Goal: Task Accomplishment & Management: Manage account settings

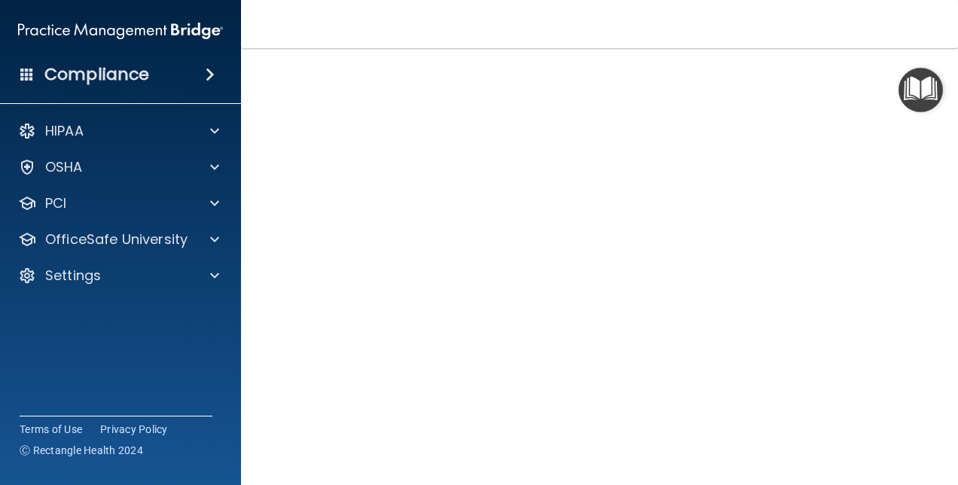
scroll to position [69, 0]
click at [588, 23] on nav "Toggle navigation [PERSON_NAME] [EMAIL_ADDRESS][DOMAIN_NAME] Manage My Enterpri…" at bounding box center [599, 24] width 717 height 48
click at [597, 34] on nav "Toggle navigation [PERSON_NAME] [EMAIL_ADDRESS][DOMAIN_NAME] Manage My Enterpri…" at bounding box center [599, 24] width 717 height 48
click at [916, 92] on img "Open Resource Center" at bounding box center [921, 90] width 44 height 44
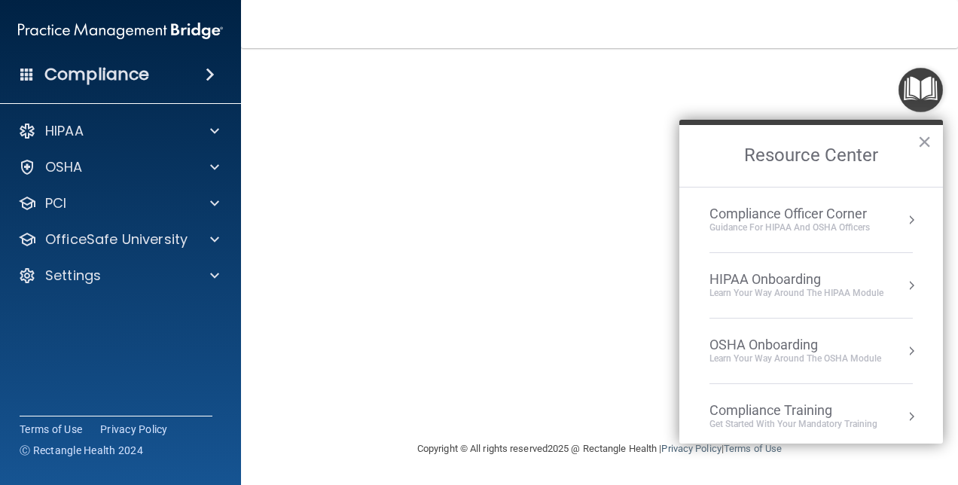
click at [797, 285] on div "HIPAA Onboarding" at bounding box center [797, 279] width 174 height 17
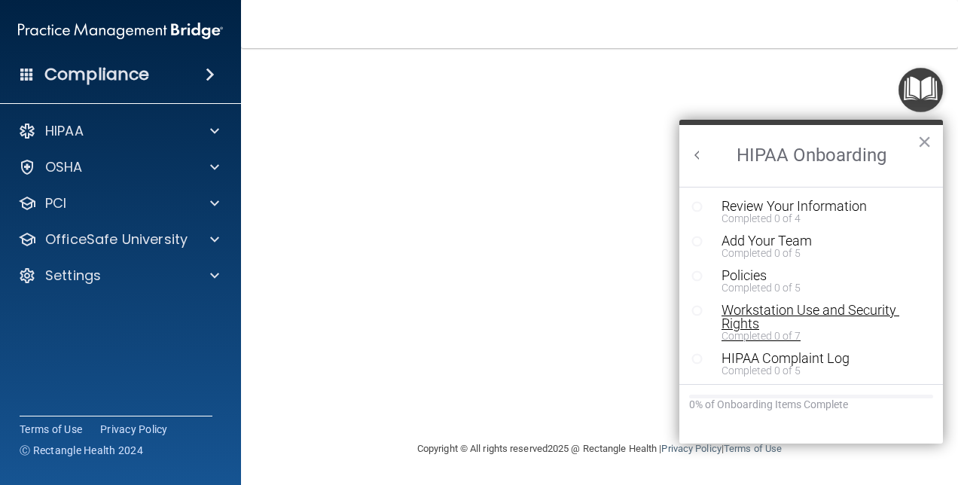
scroll to position [0, 0]
drag, startPoint x: 794, startPoint y: 208, endPoint x: 799, endPoint y: 215, distance: 9.2
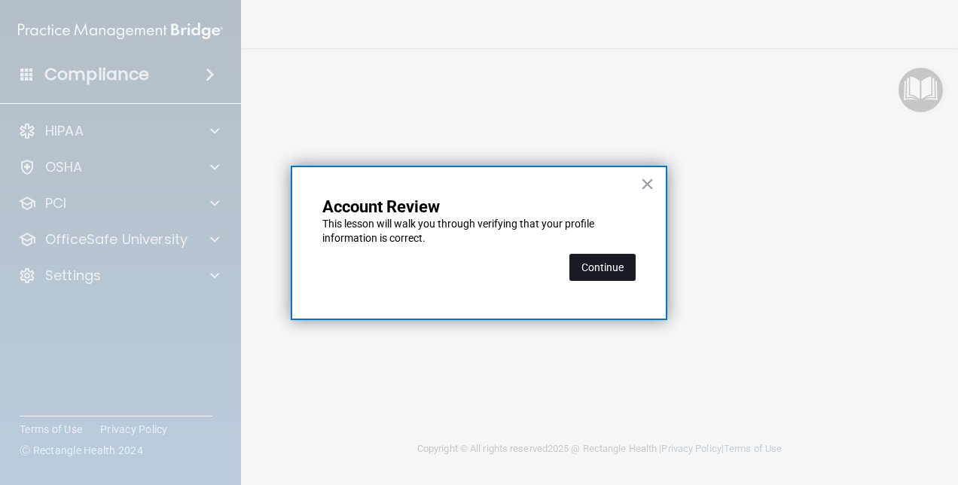
click at [604, 270] on button "Continue" at bounding box center [603, 267] width 66 height 27
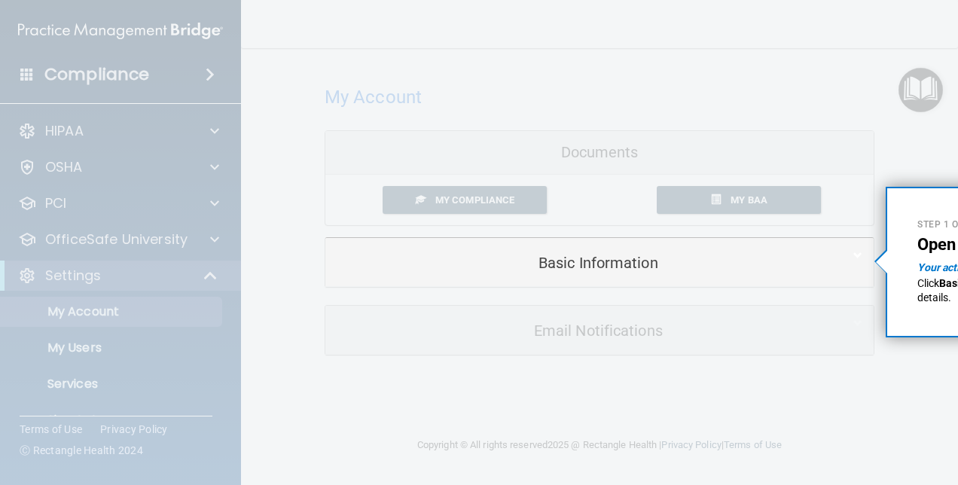
drag, startPoint x: 912, startPoint y: 195, endPoint x: 865, endPoint y: 208, distance: 49.2
click at [886, 187] on div "Step 1 of 2 Open the Basic Information section Your action: Click Basic Informa…" at bounding box center [886, 187] width 0 height 0
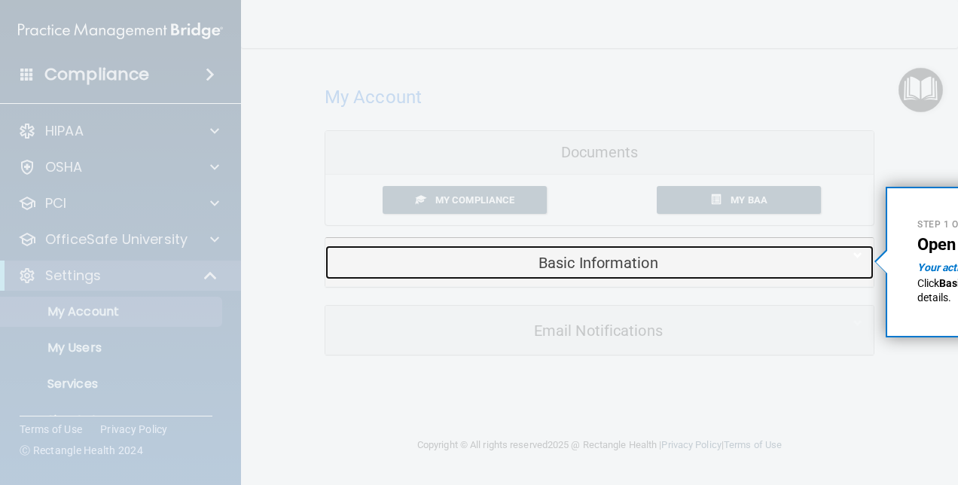
click at [598, 264] on h5 "Basic Information" at bounding box center [577, 263] width 480 height 17
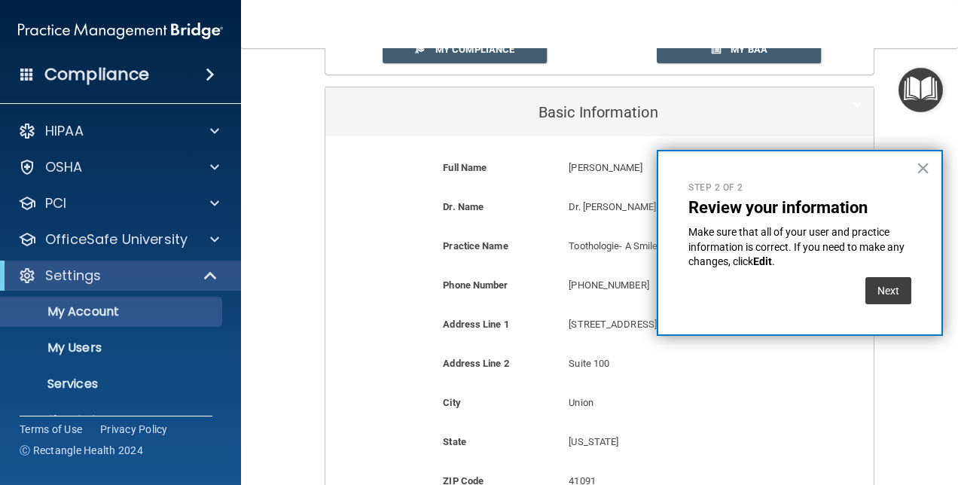
scroll to position [226, 0]
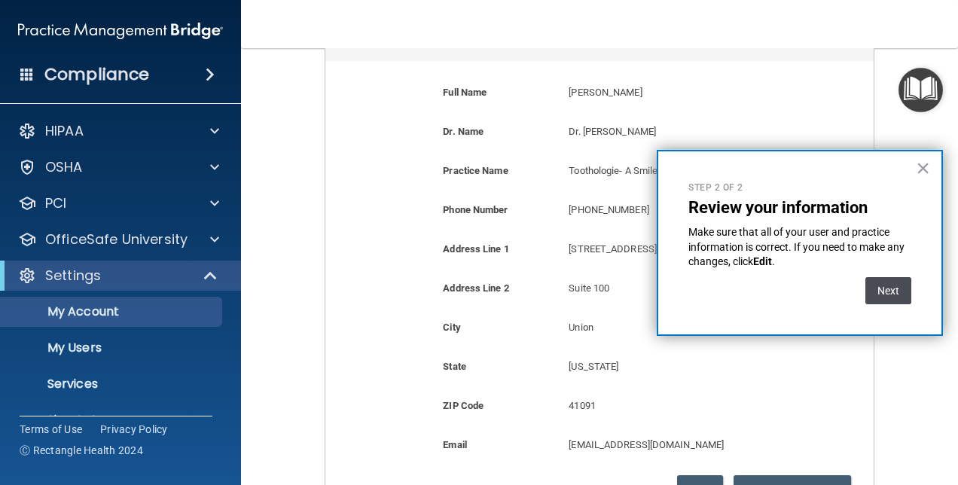
click at [890, 289] on button "Next" at bounding box center [889, 290] width 46 height 27
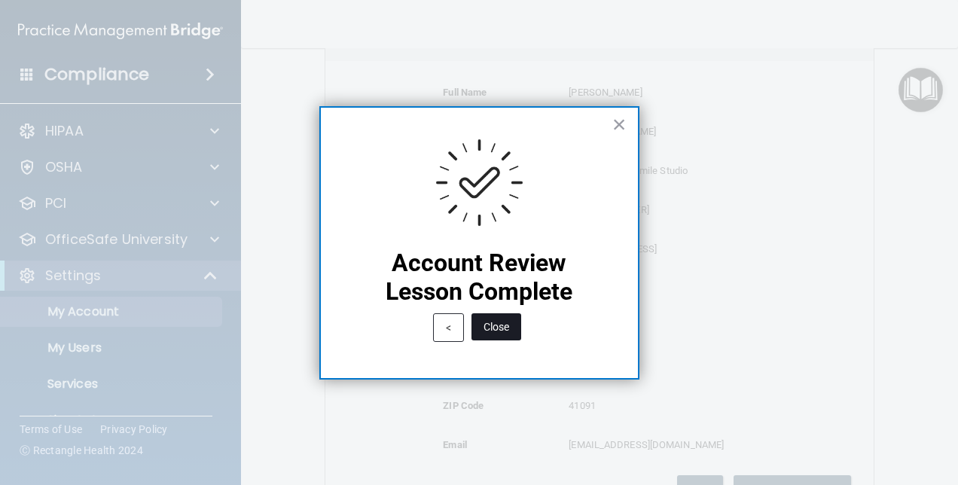
click at [498, 326] on button "Close" at bounding box center [497, 326] width 50 height 27
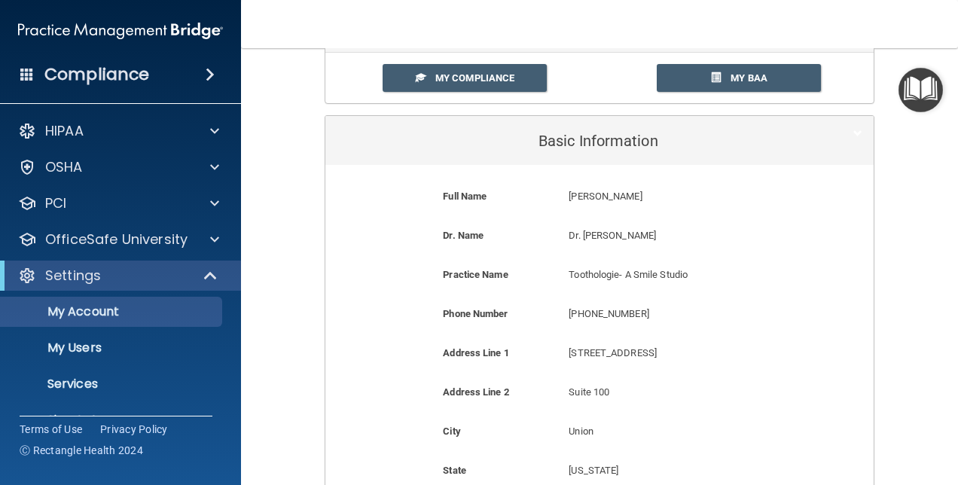
scroll to position [109, 0]
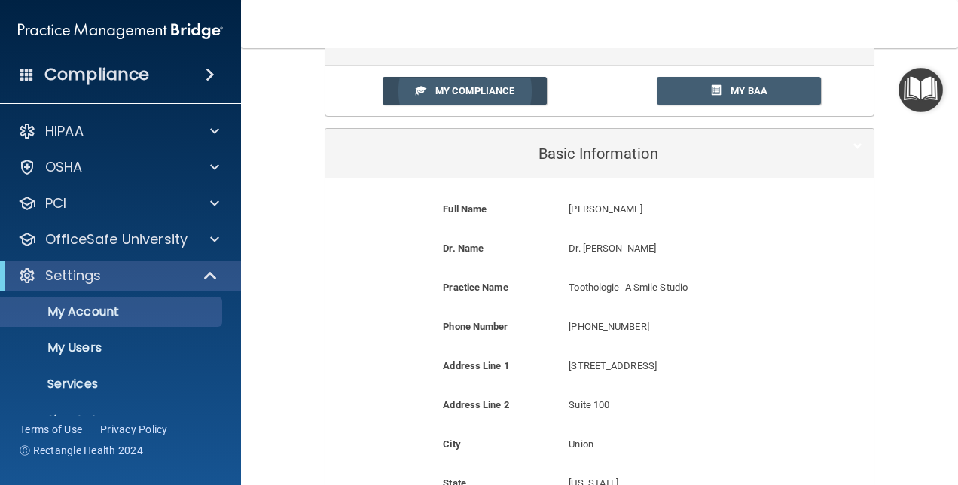
click at [446, 90] on span "My Compliance" at bounding box center [474, 90] width 79 height 11
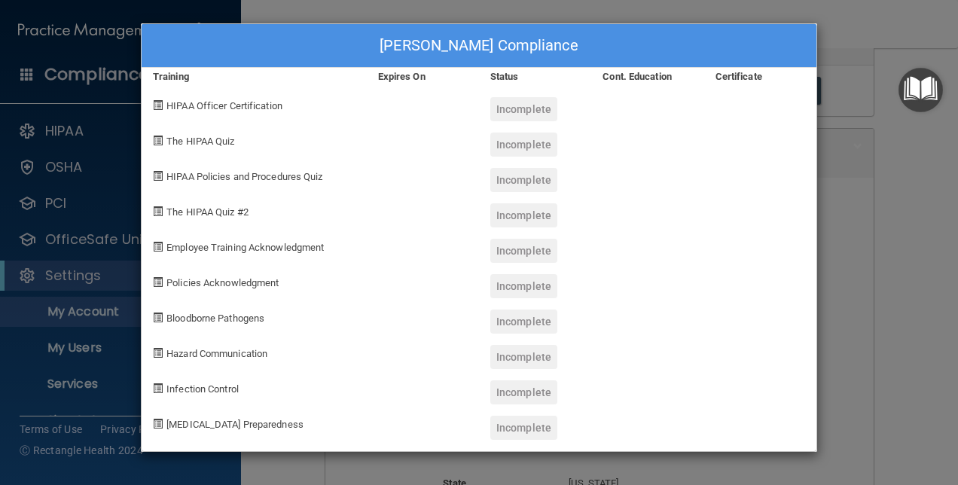
click at [843, 24] on div "Debbie Gabbard's Compliance Training Expires On Status Cont. Education Certific…" at bounding box center [479, 242] width 958 height 485
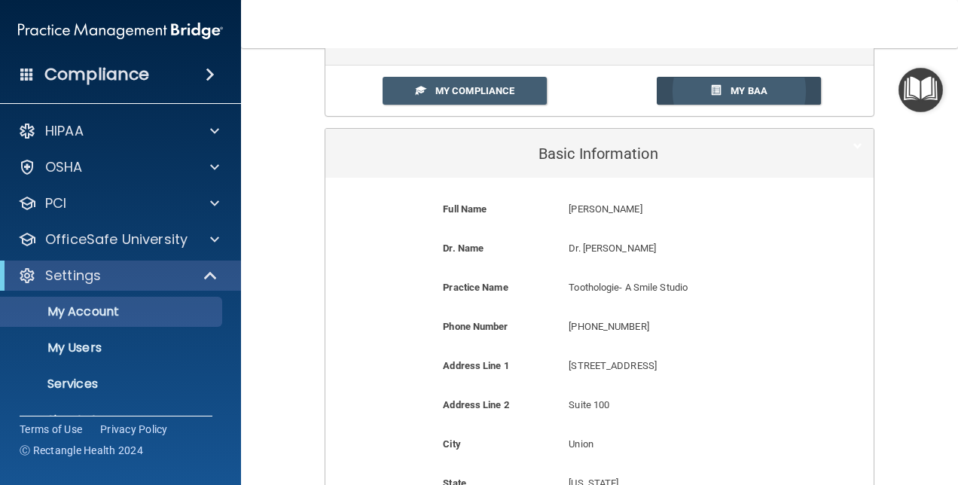
click at [692, 87] on link "My BAA" at bounding box center [739, 91] width 165 height 28
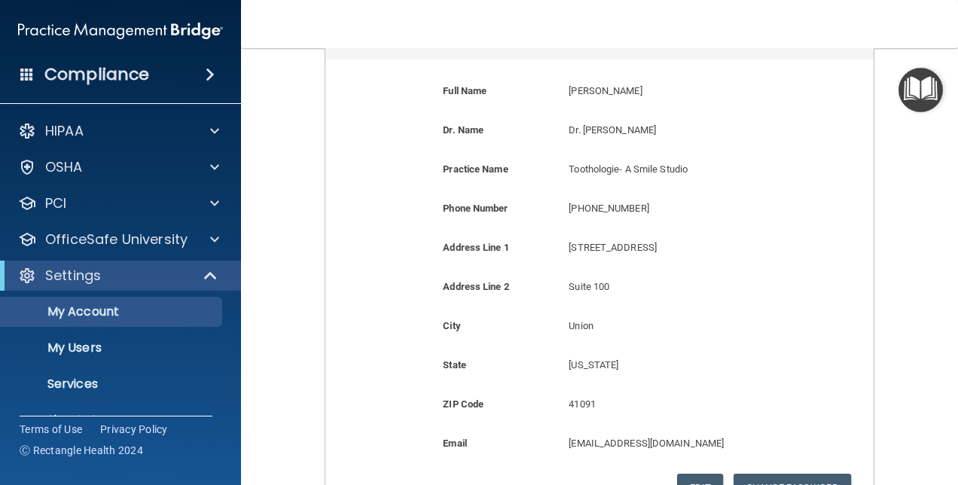
scroll to position [411, 0]
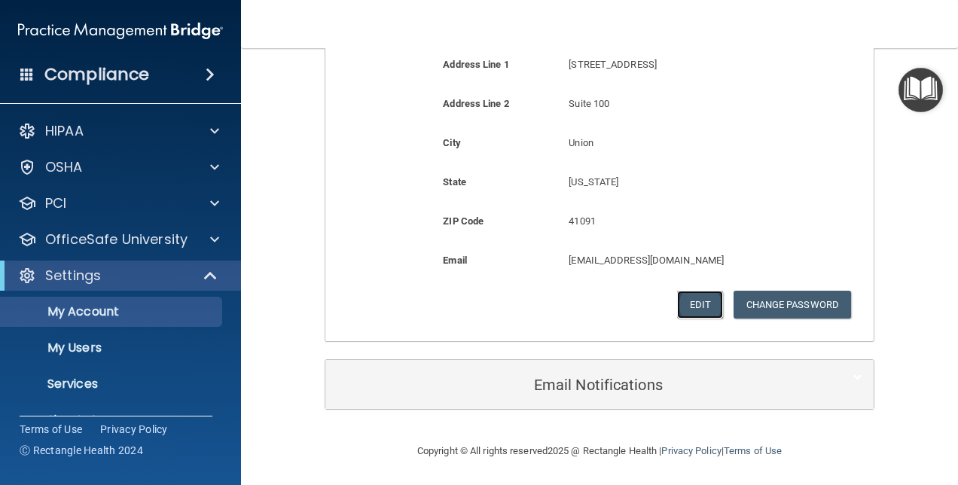
drag, startPoint x: 692, startPoint y: 302, endPoint x: 675, endPoint y: 290, distance: 21.1
click at [690, 304] on button "Edit" at bounding box center [700, 305] width 46 height 28
select select "17"
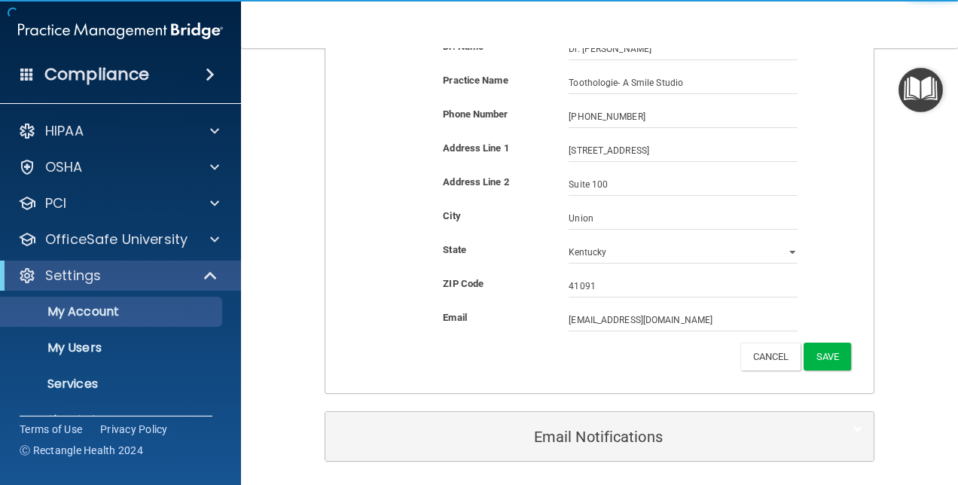
scroll to position [316, 0]
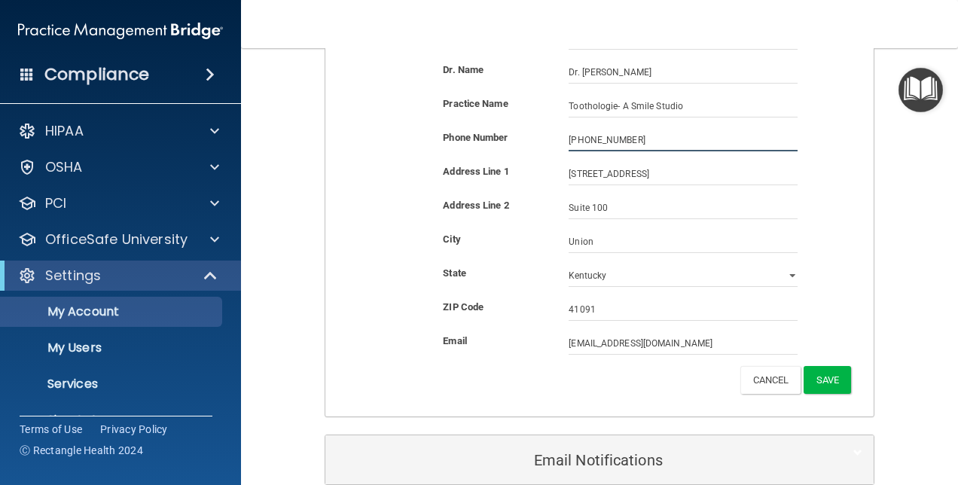
click at [634, 137] on input "(859) 295-6558" at bounding box center [683, 140] width 229 height 23
type input "(859) 384-0393"
click at [827, 375] on button "Save" at bounding box center [827, 380] width 47 height 28
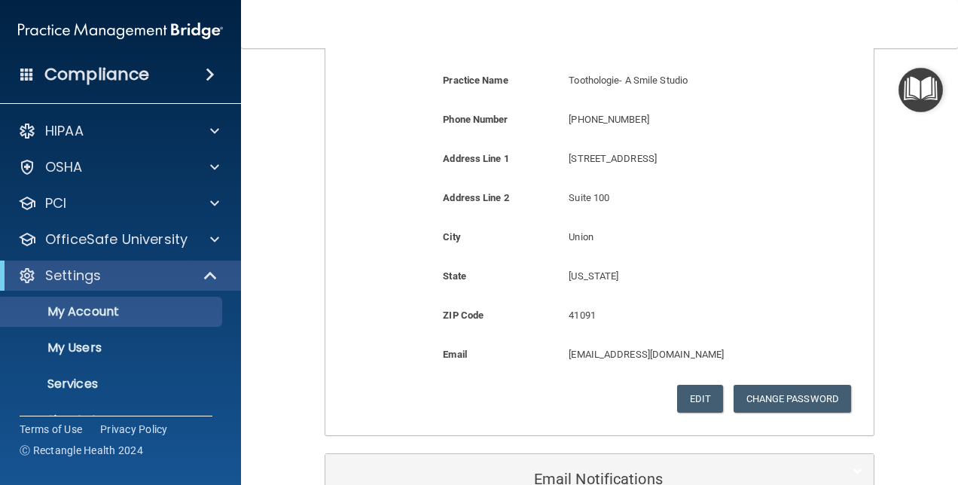
click at [774, 231] on p "Union" at bounding box center [683, 237] width 229 height 18
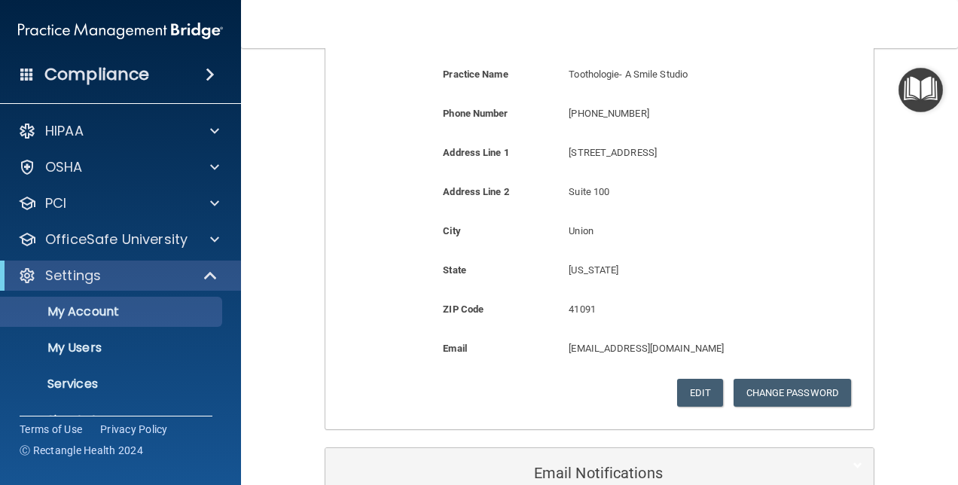
scroll to position [411, 0]
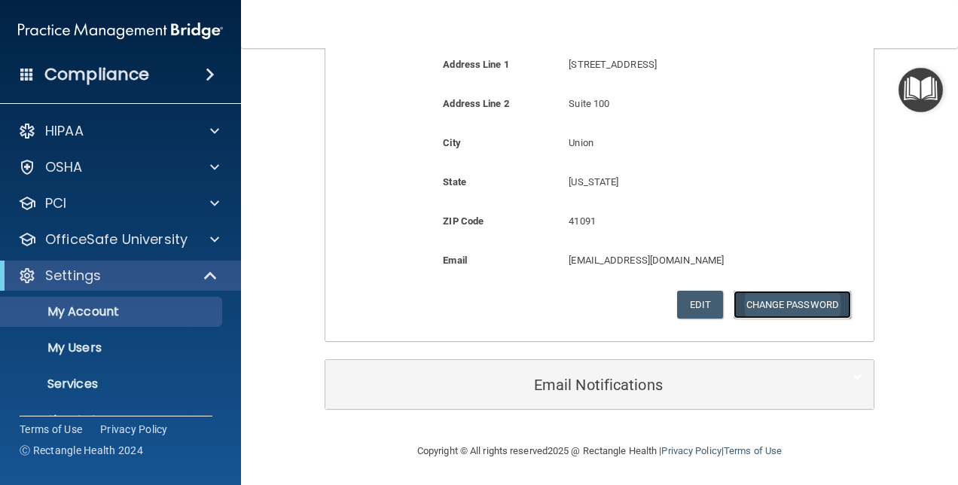
click at [777, 301] on button "Change Password" at bounding box center [793, 305] width 118 height 28
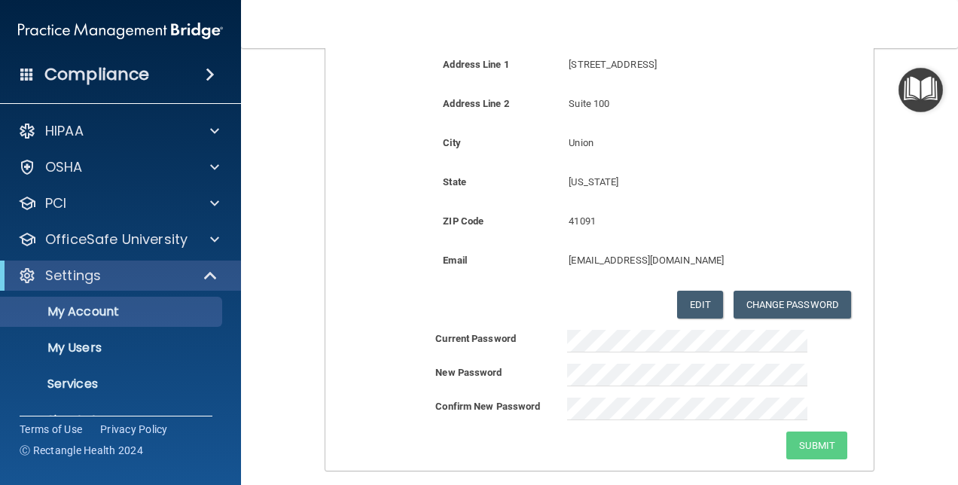
click at [802, 171] on div "City Union Union" at bounding box center [600, 153] width 526 height 39
click at [687, 307] on button "Edit" at bounding box center [700, 305] width 46 height 28
select select "17"
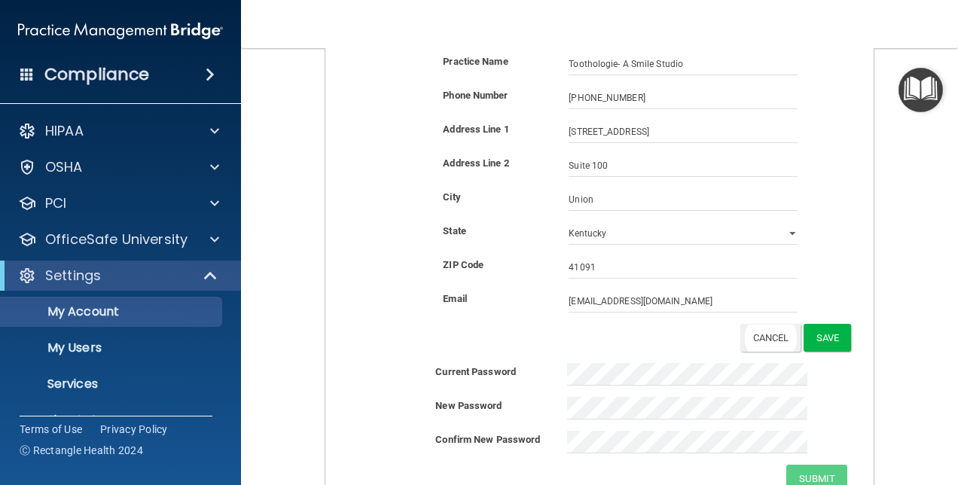
scroll to position [521, 0]
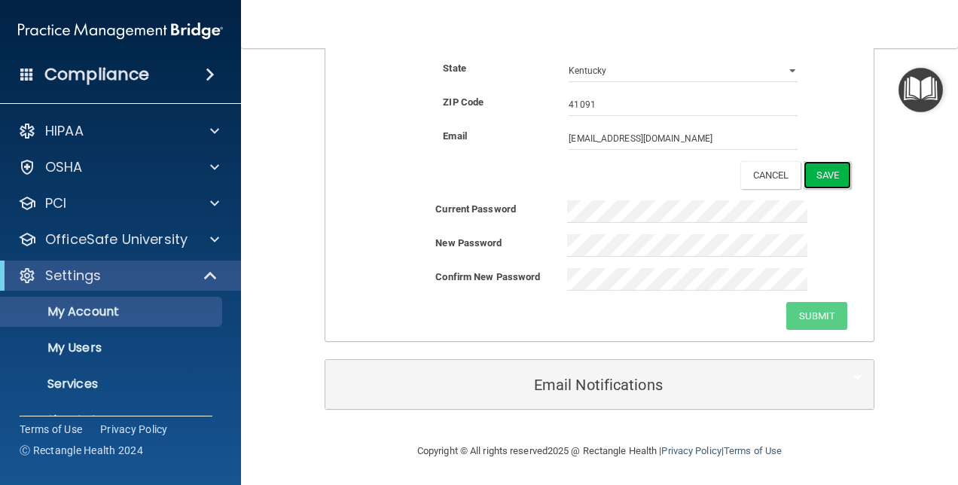
click at [822, 176] on button "Save" at bounding box center [827, 175] width 47 height 28
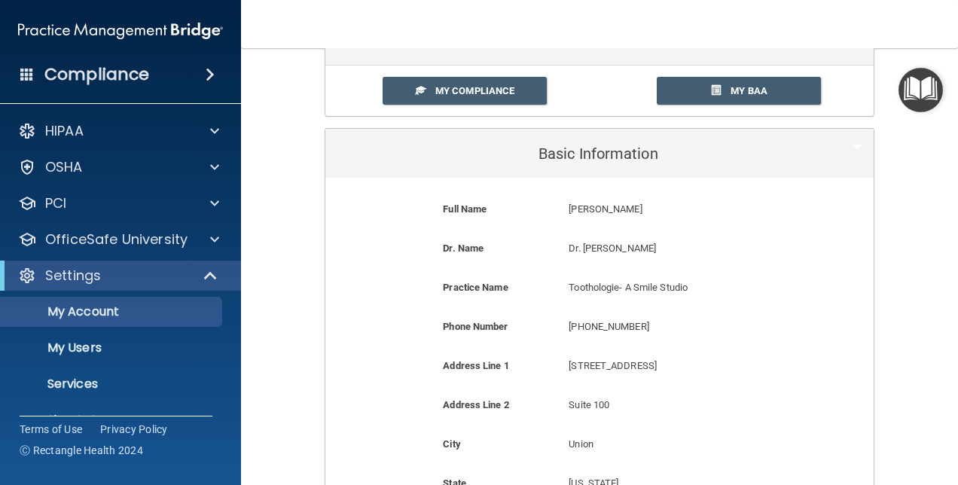
scroll to position [34, 0]
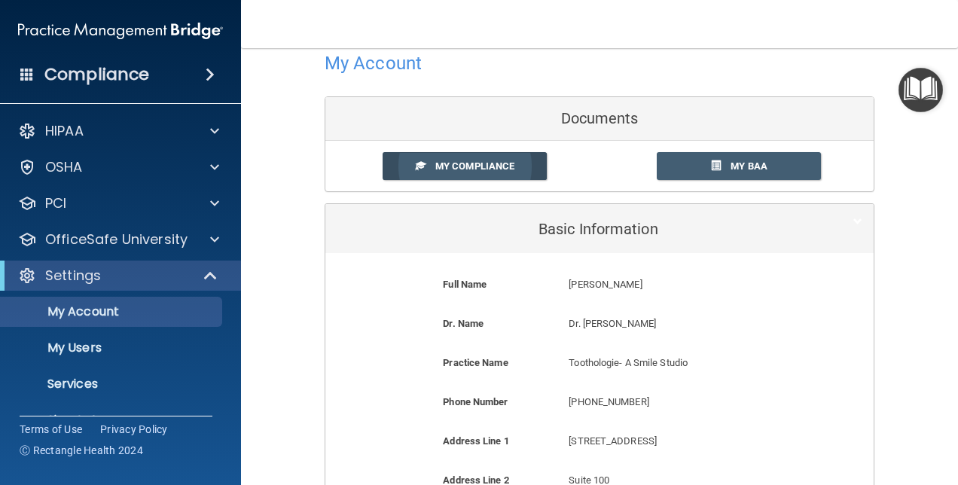
click at [468, 161] on span "My Compliance" at bounding box center [474, 165] width 79 height 11
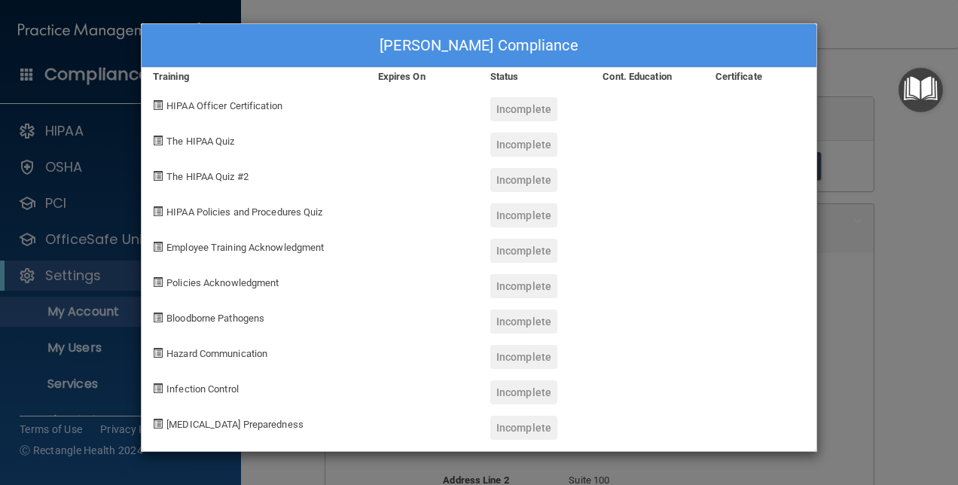
click at [862, 29] on div "Debbie Gabbard's Compliance Training Expires On Status Cont. Education Certific…" at bounding box center [479, 242] width 958 height 485
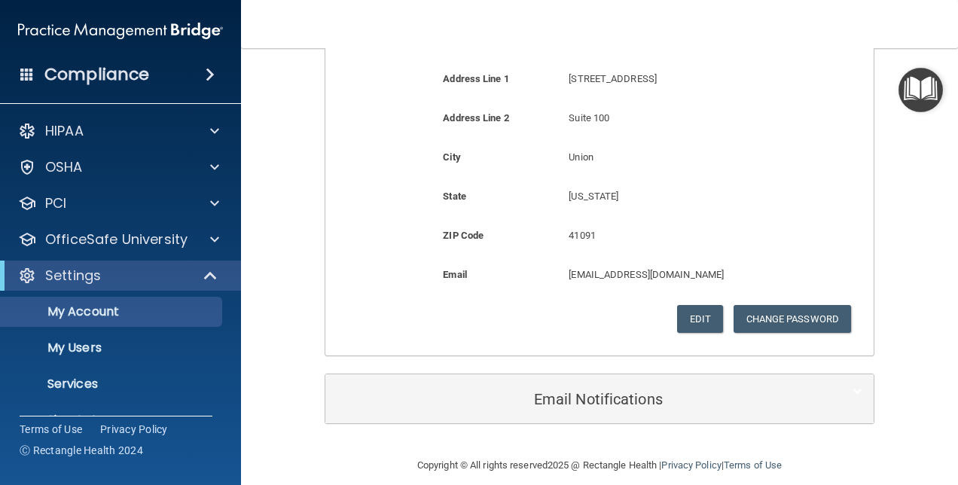
scroll to position [411, 0]
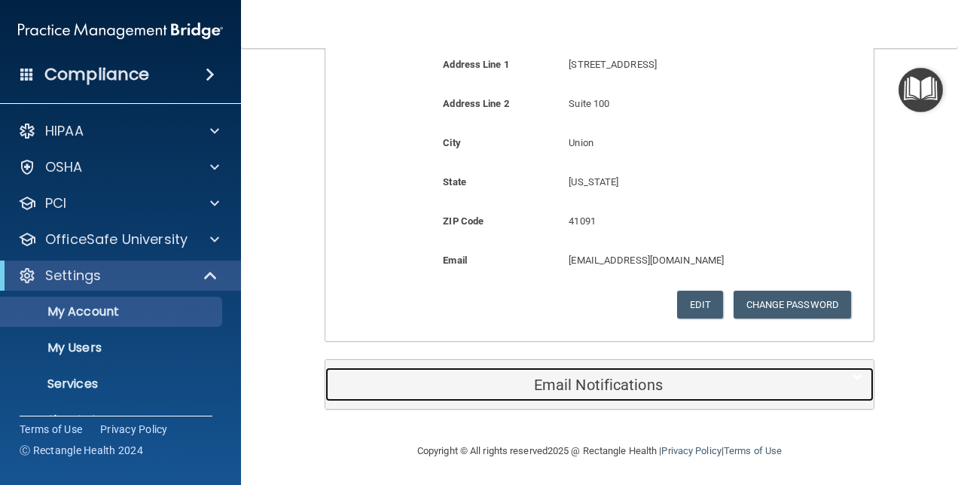
click at [561, 384] on h5 "Email Notifications" at bounding box center [577, 385] width 480 height 17
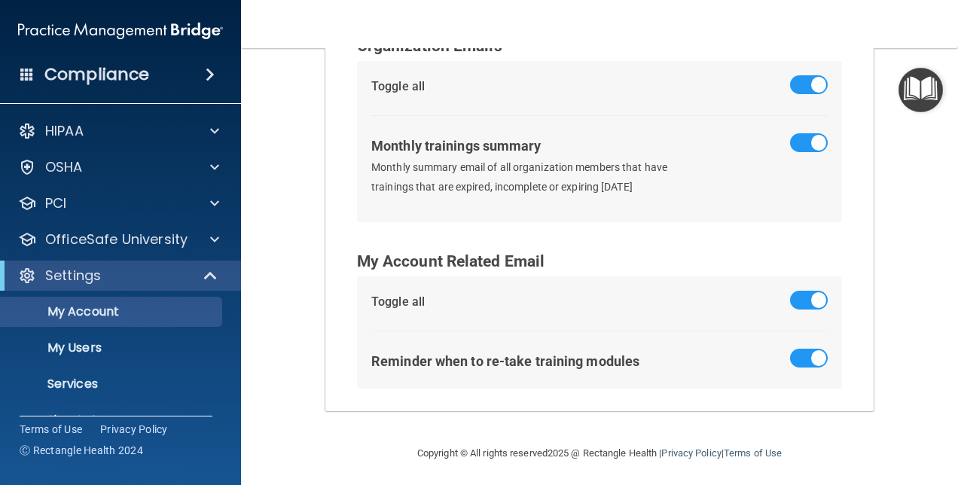
scroll to position [812, 0]
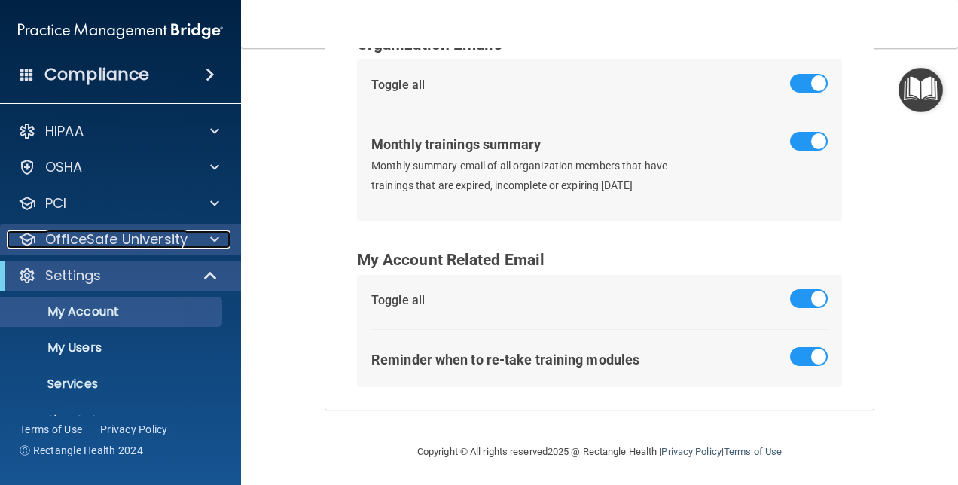
click at [155, 234] on p "OfficeSafe University" at bounding box center [116, 240] width 142 height 18
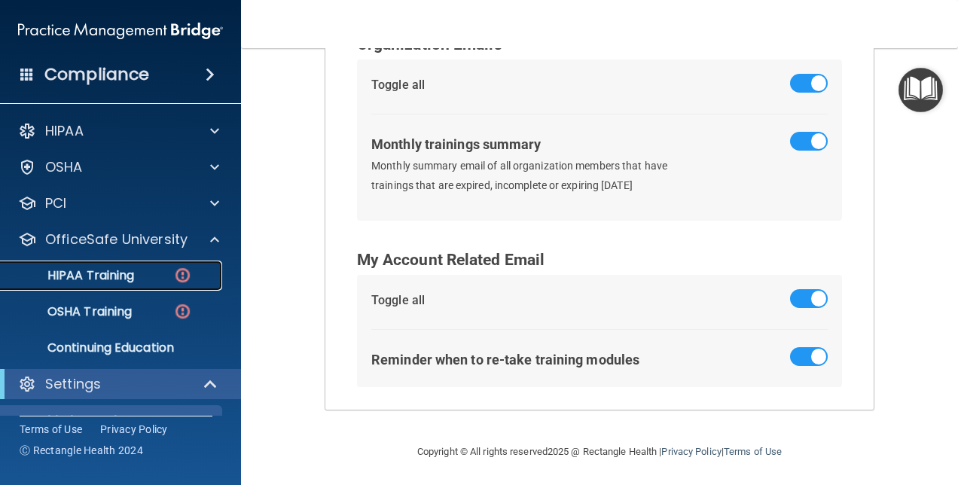
click at [121, 272] on p "HIPAA Training" at bounding box center [72, 275] width 124 height 15
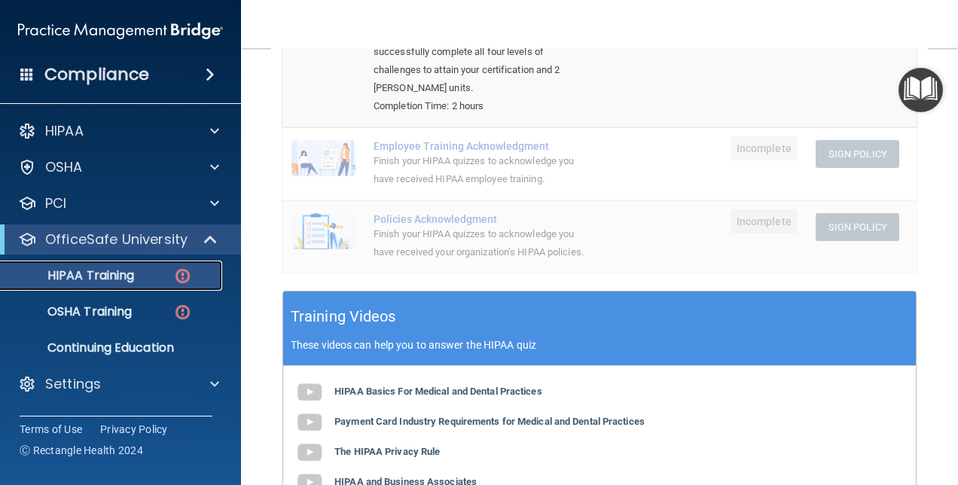
scroll to position [233, 0]
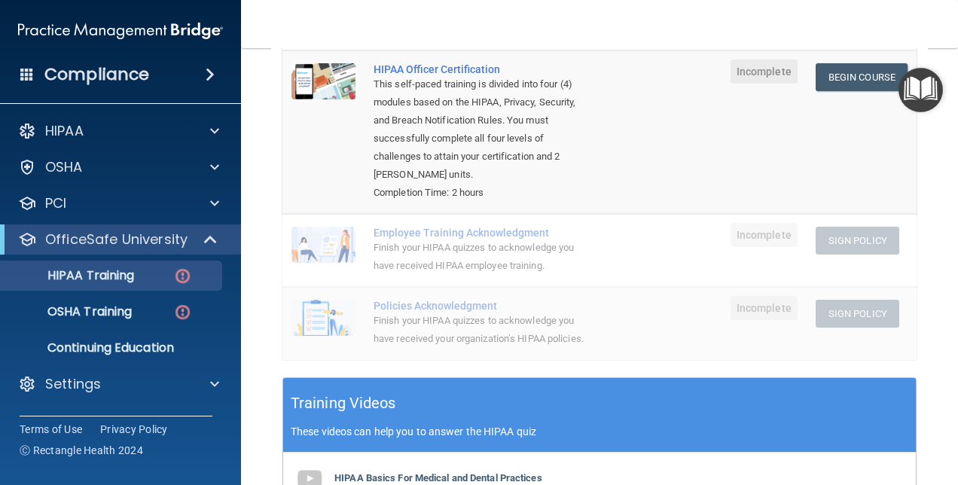
click at [661, 148] on td at bounding box center [691, 131] width 60 height 163
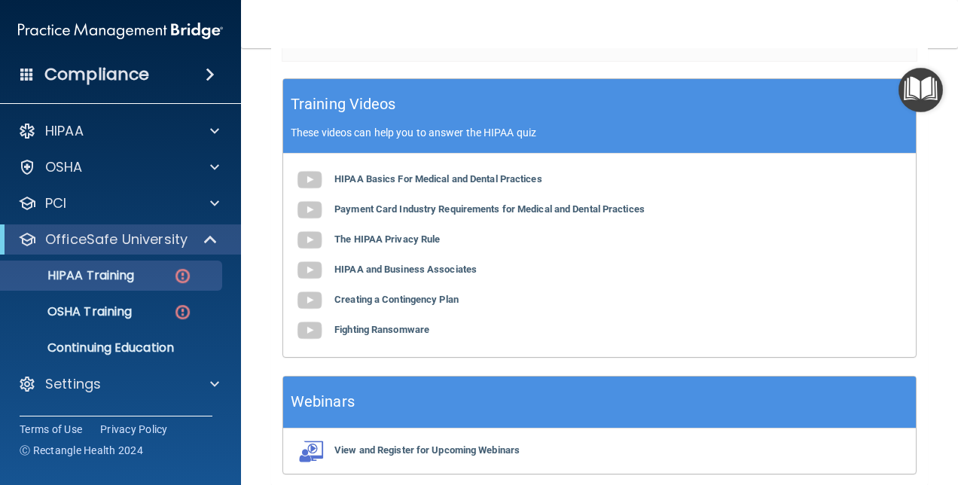
scroll to position [534, 0]
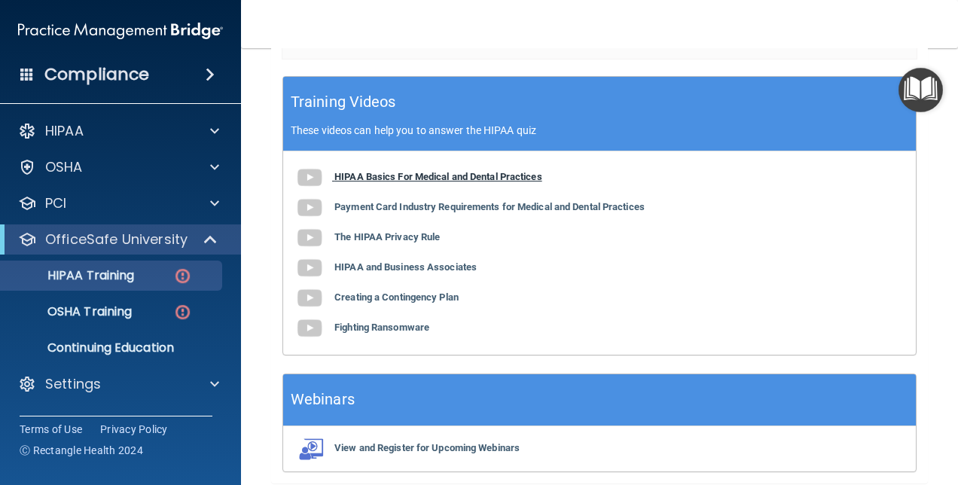
click at [383, 182] on b "HIPAA Basics For Medical and Dental Practices" at bounding box center [438, 176] width 208 height 11
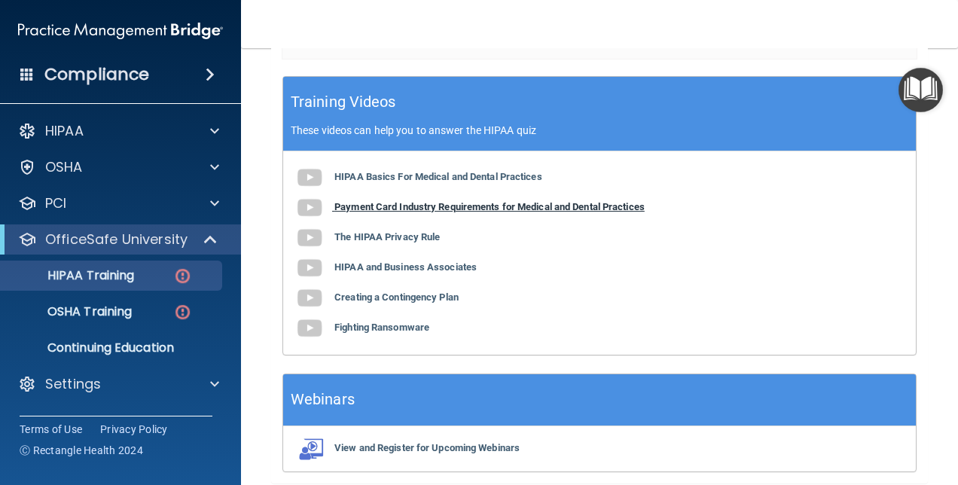
click at [308, 219] on img at bounding box center [310, 208] width 30 height 30
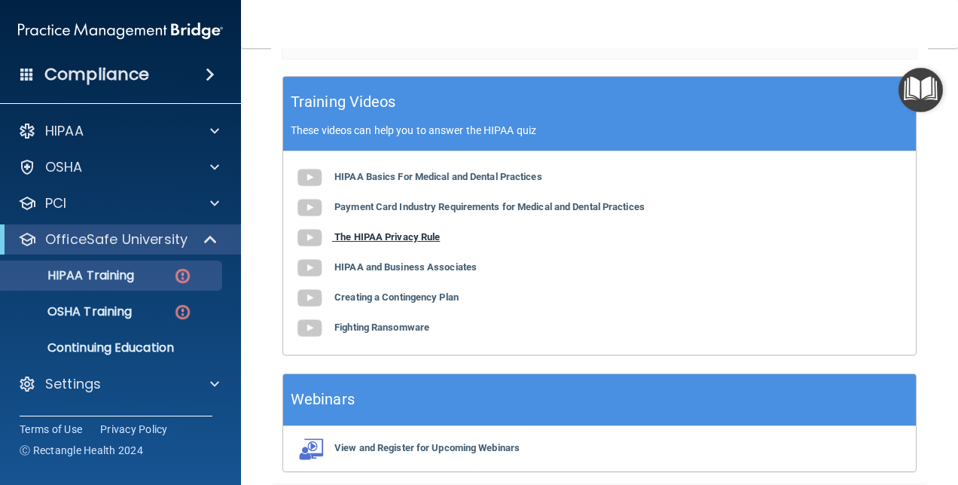
click at [361, 243] on b "The HIPAA Privacy Rule" at bounding box center [386, 236] width 105 height 11
click at [365, 273] on b "HIPAA and Business Associates" at bounding box center [405, 266] width 142 height 11
click at [383, 303] on b "Creating a Contingency Plan" at bounding box center [396, 297] width 124 height 11
click at [381, 333] on b "Fighting Ransomware" at bounding box center [381, 327] width 95 height 11
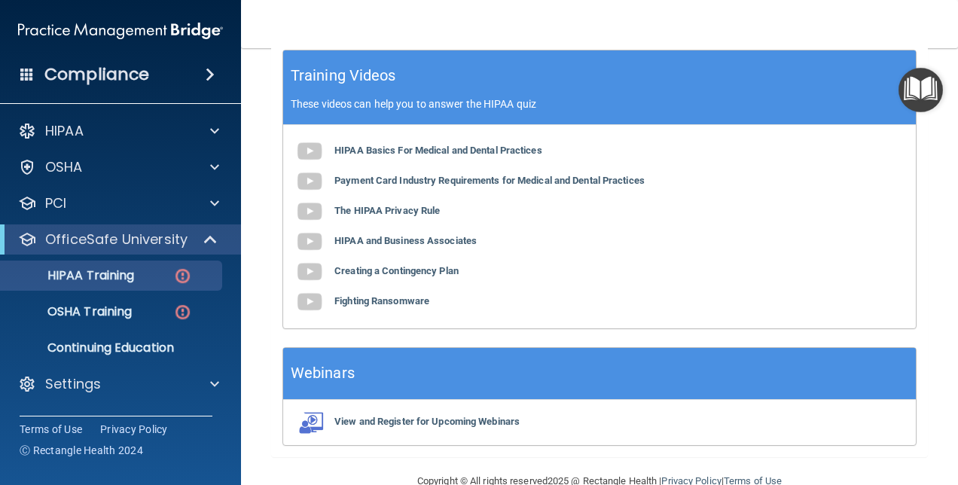
scroll to position [603, 0]
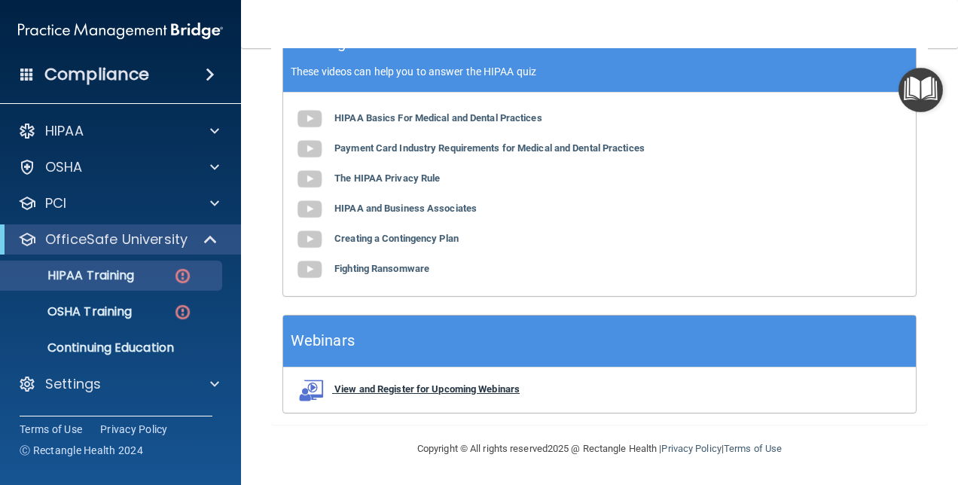
click at [390, 394] on b "View and Register for Upcoming Webinars" at bounding box center [426, 388] width 185 height 11
click at [438, 387] on b "View and Register for Upcoming Webinars" at bounding box center [426, 388] width 185 height 11
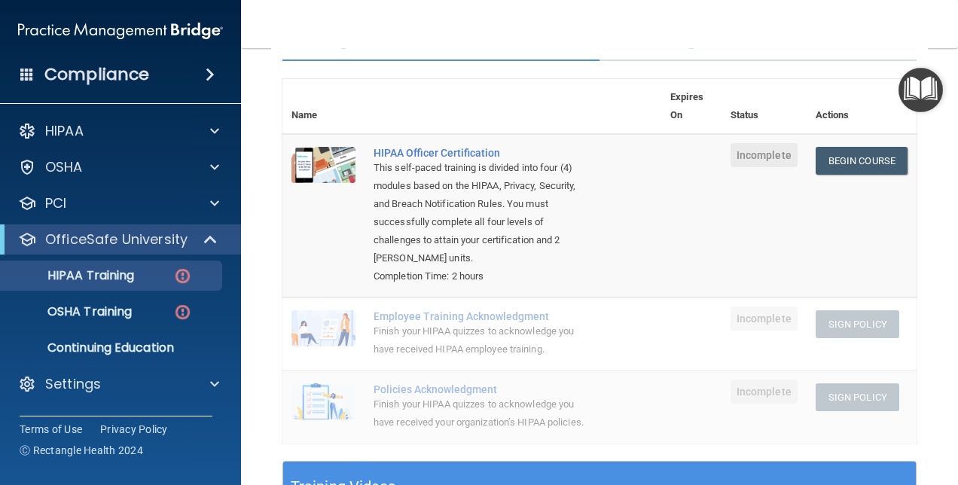
scroll to position [7, 0]
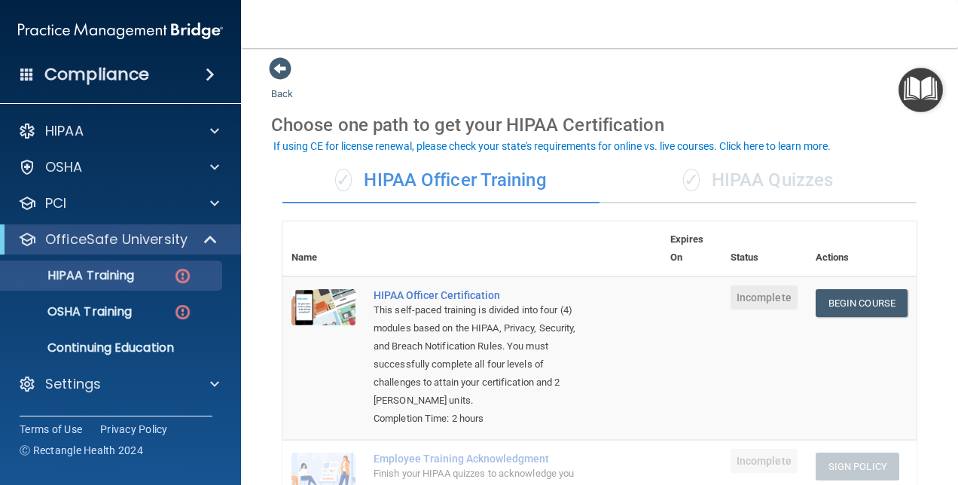
drag, startPoint x: 667, startPoint y: 331, endPoint x: 746, endPoint y: 319, distance: 79.3
click at [680, 330] on td at bounding box center [691, 357] width 60 height 163
click at [839, 301] on link "Begin Course" at bounding box center [862, 303] width 92 height 28
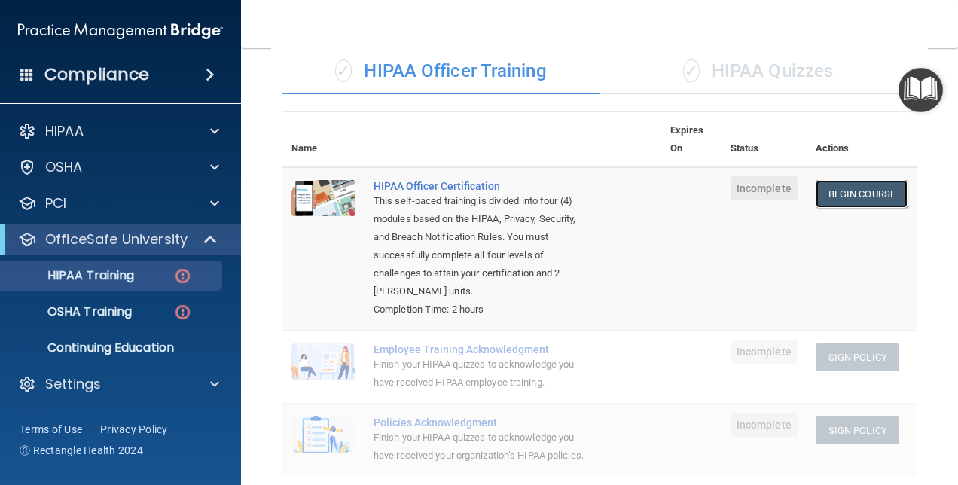
scroll to position [82, 0]
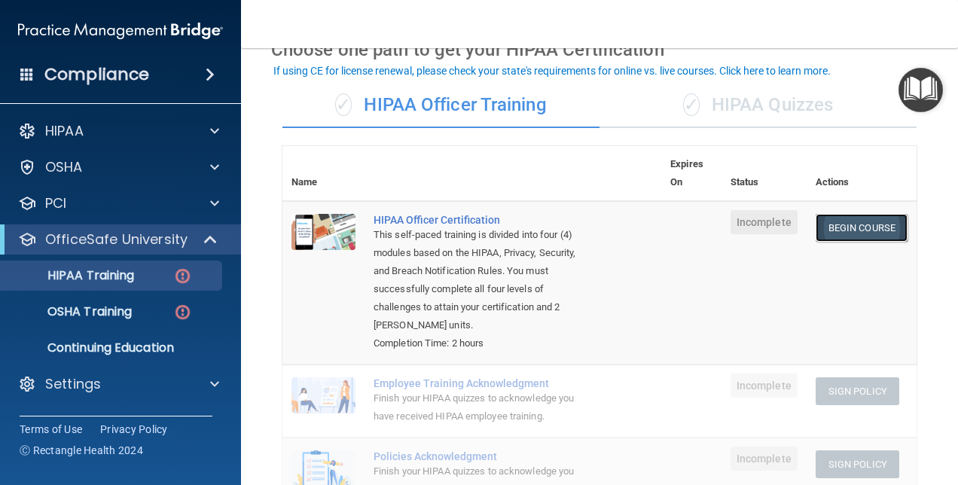
click at [844, 217] on link "Begin Course" at bounding box center [862, 228] width 92 height 28
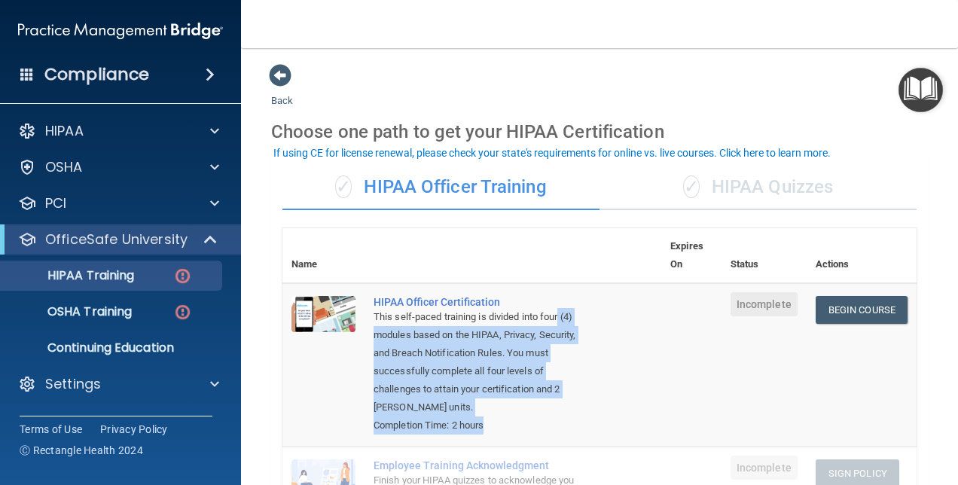
click at [661, 378] on td at bounding box center [691, 364] width 60 height 163
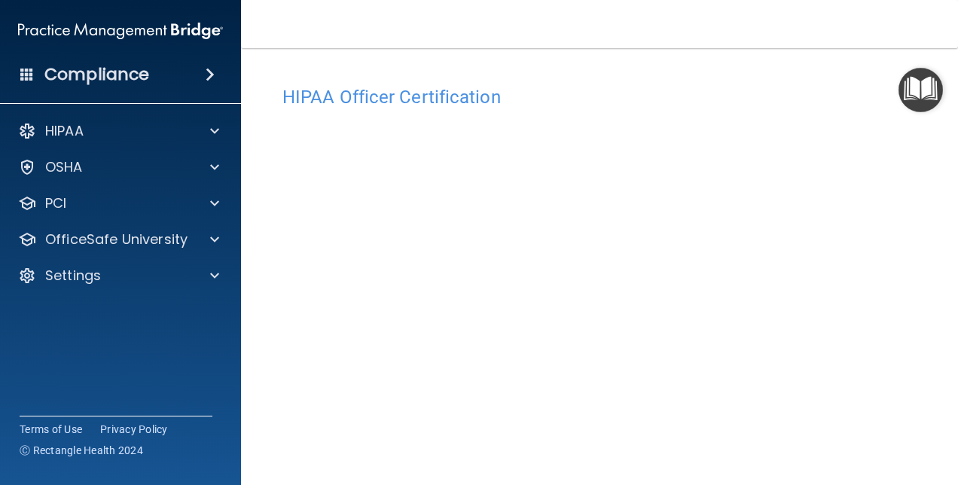
scroll to position [69, 0]
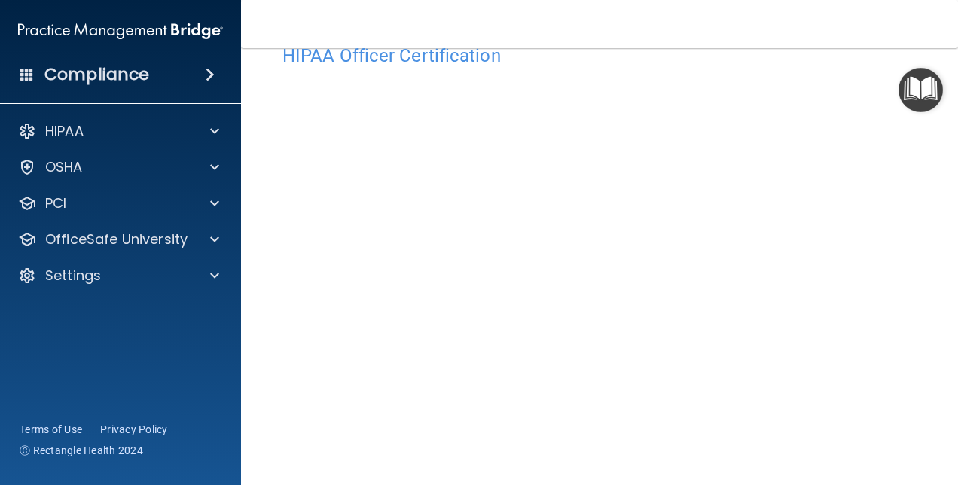
scroll to position [35, 0]
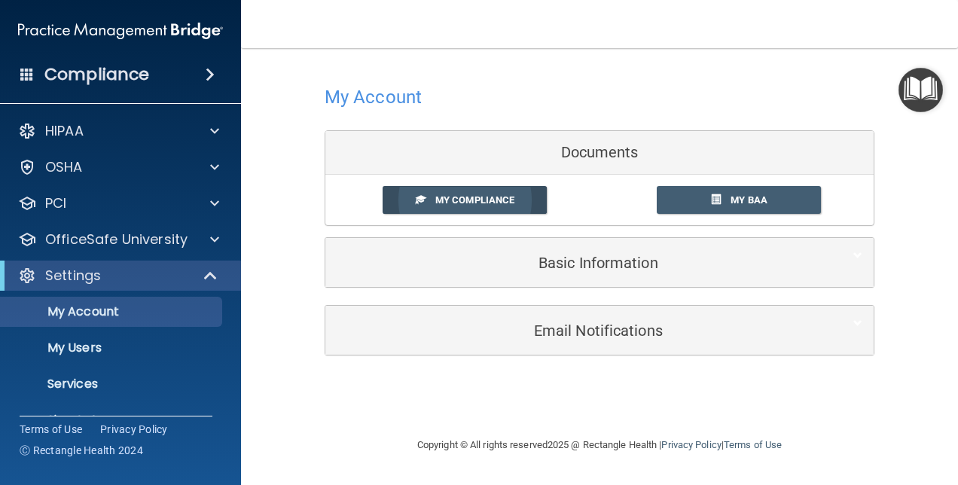
click at [509, 202] on span "My Compliance" at bounding box center [474, 199] width 79 height 11
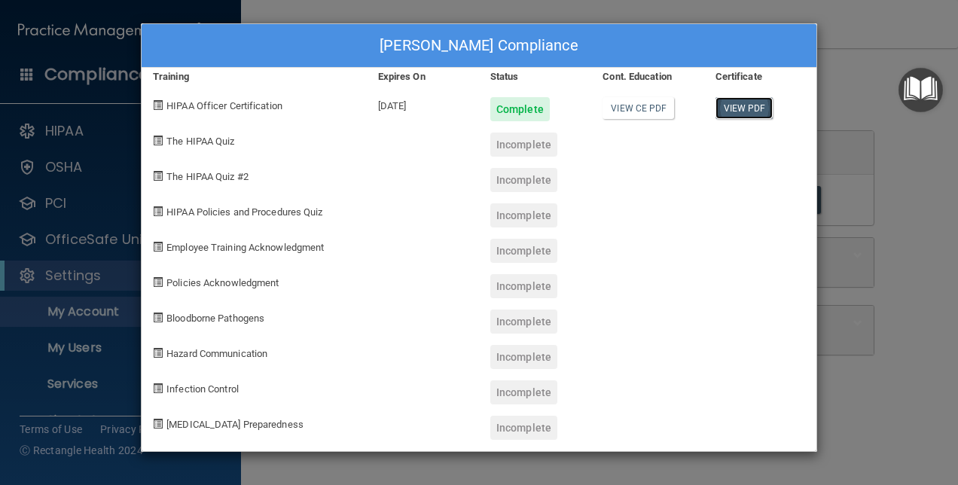
click at [734, 105] on link "View PDF" at bounding box center [745, 108] width 58 height 22
click at [179, 140] on span "The HIPAA Quiz" at bounding box center [200, 141] width 68 height 11
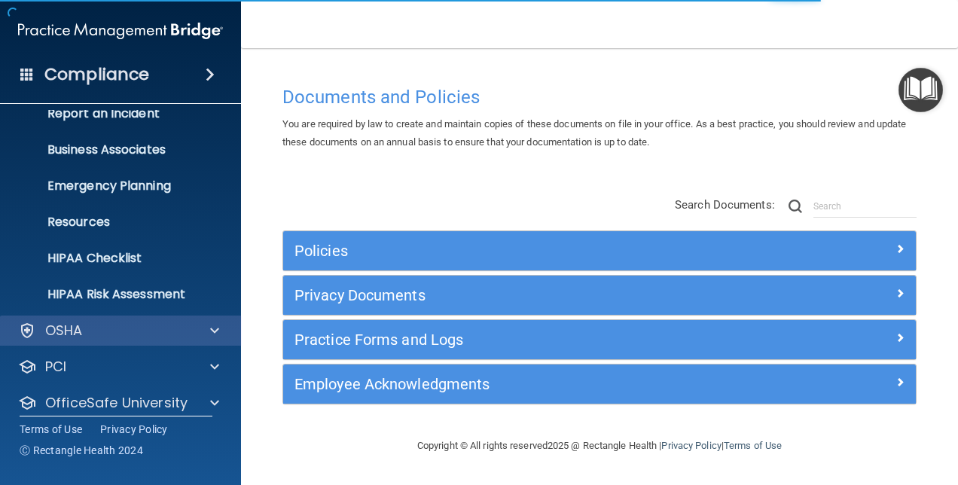
scroll to position [140, 0]
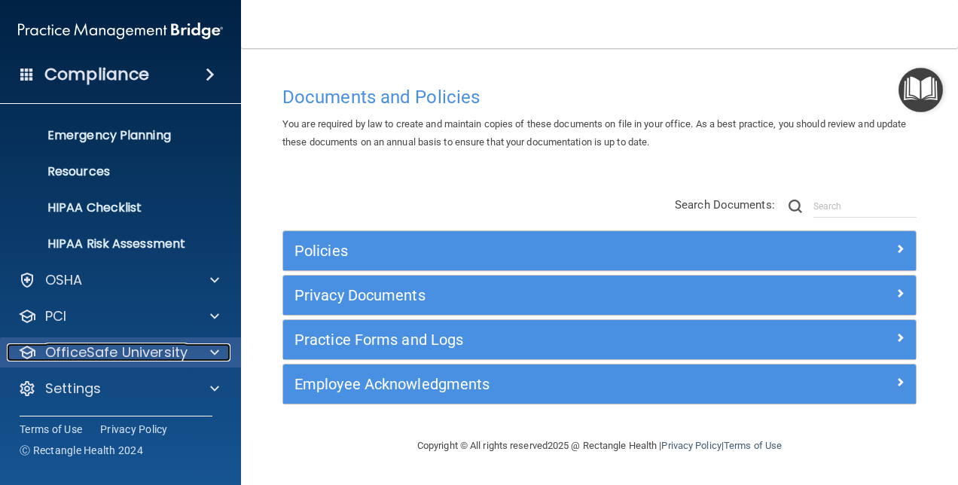
click at [210, 350] on span at bounding box center [214, 353] width 9 height 18
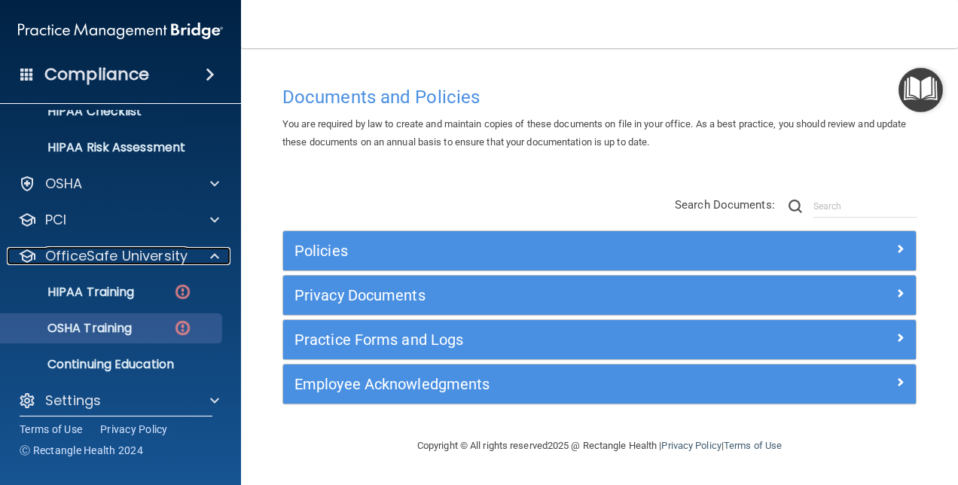
scroll to position [248, 0]
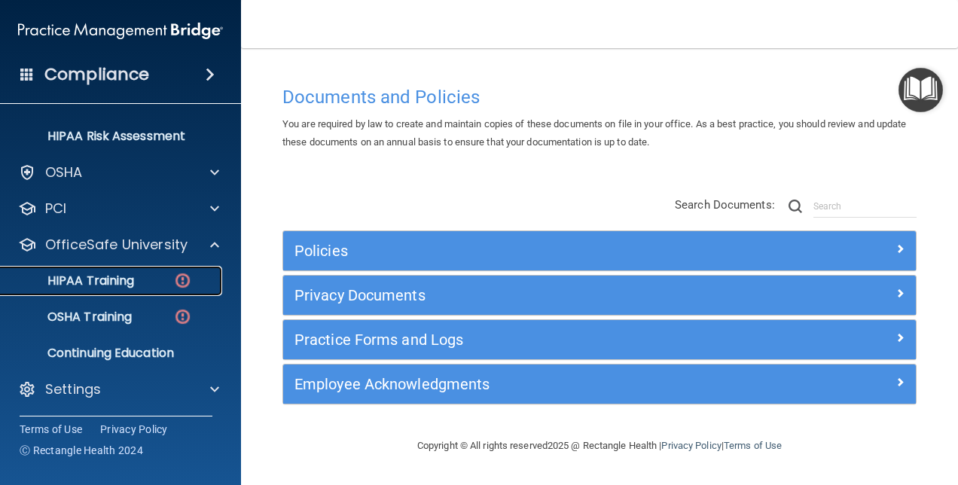
click at [181, 277] on img at bounding box center [182, 280] width 19 height 19
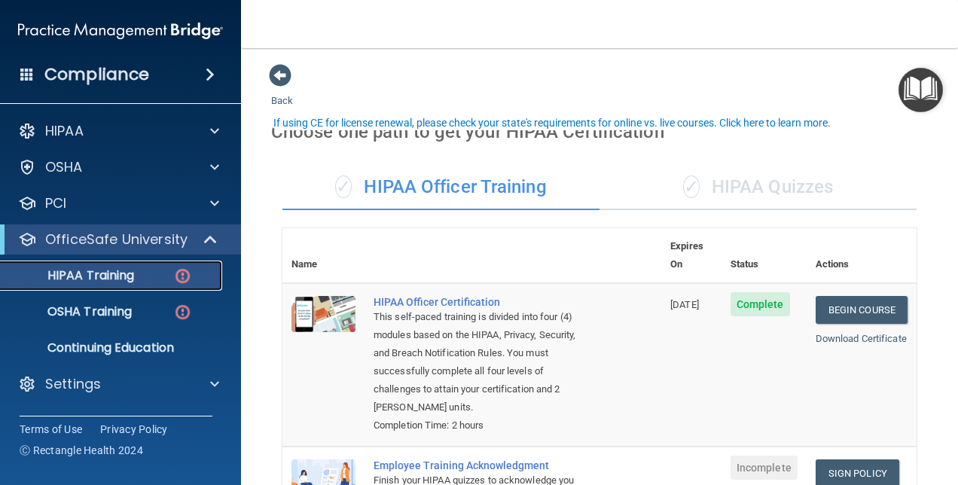
scroll to position [151, 0]
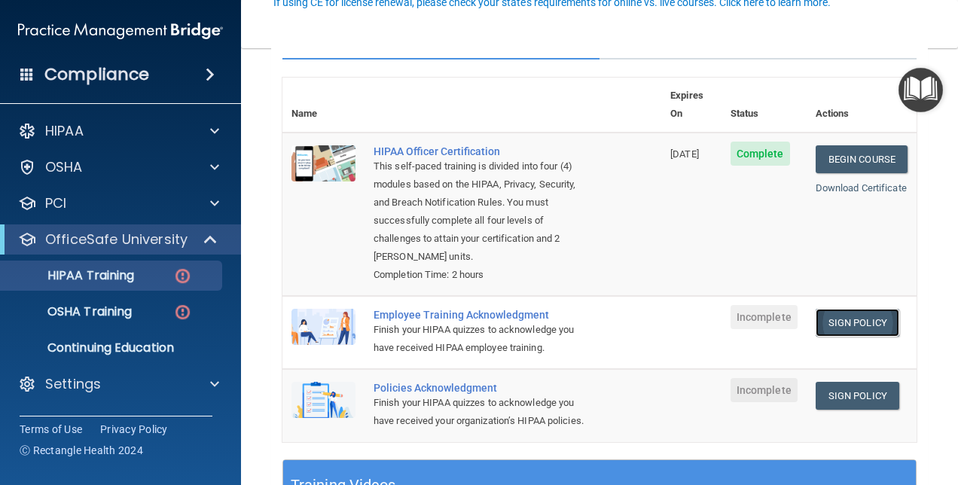
click at [843, 309] on link "Sign Policy" at bounding box center [858, 323] width 84 height 28
click at [839, 309] on link "Sign Policy" at bounding box center [858, 323] width 84 height 28
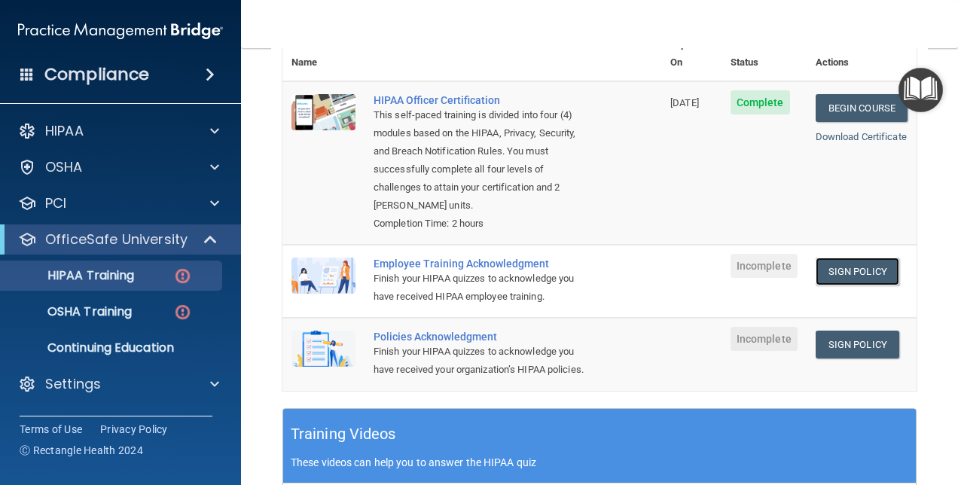
scroll to position [226, 0]
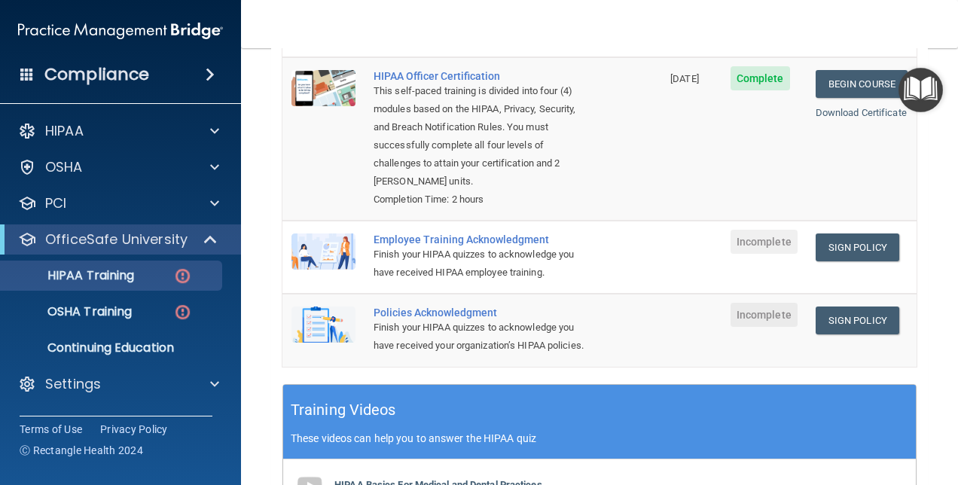
click at [420, 234] on div "Employee Training Acknowledgment" at bounding box center [480, 240] width 212 height 12
click at [846, 234] on link "Sign Policy" at bounding box center [858, 248] width 84 height 28
click at [856, 314] on link "Sign Policy" at bounding box center [858, 321] width 84 height 28
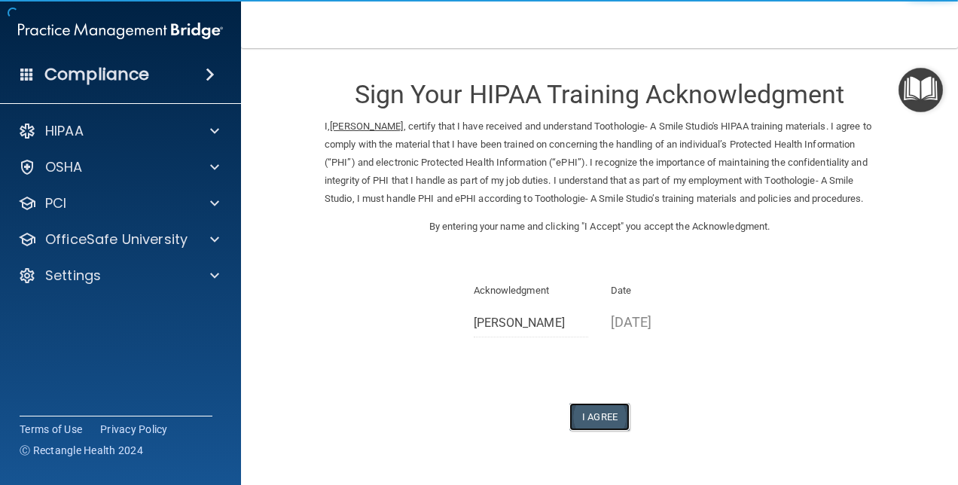
click at [605, 431] on button "I Agree" at bounding box center [600, 417] width 60 height 28
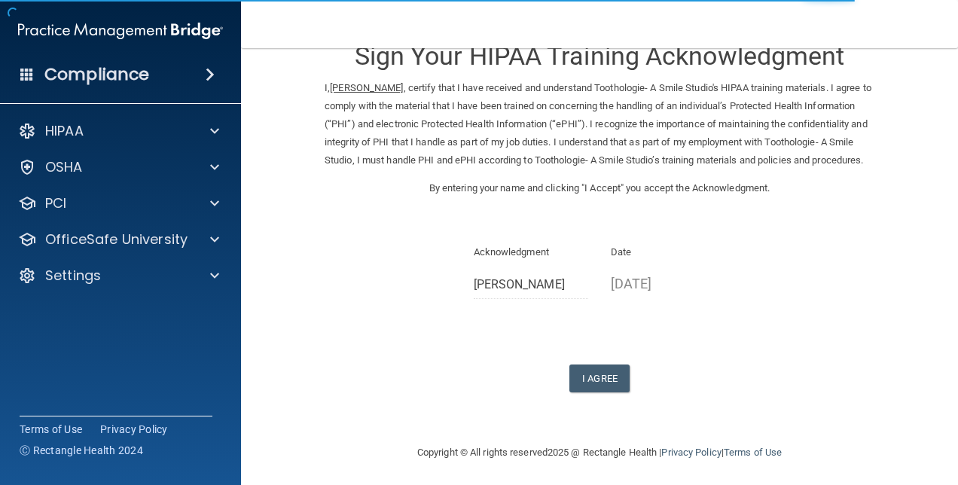
scroll to position [60, 0]
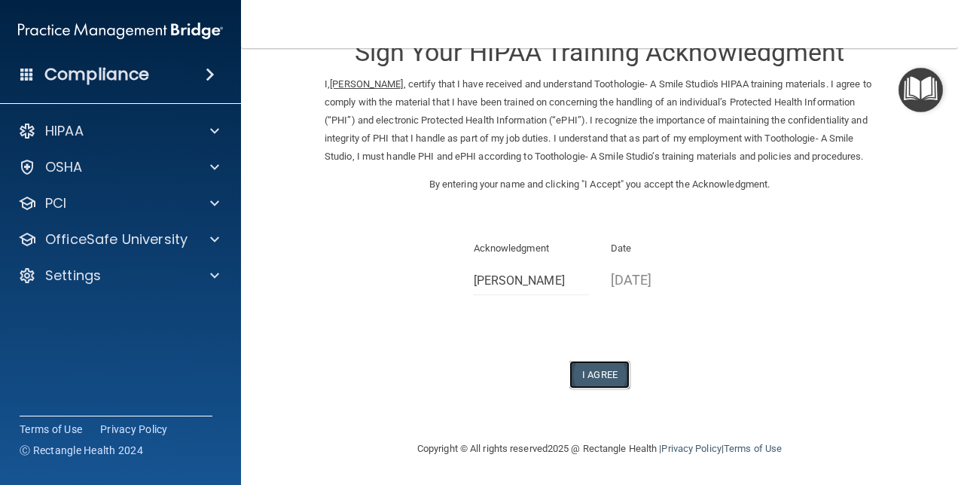
click at [592, 383] on button "I Agree" at bounding box center [600, 375] width 60 height 28
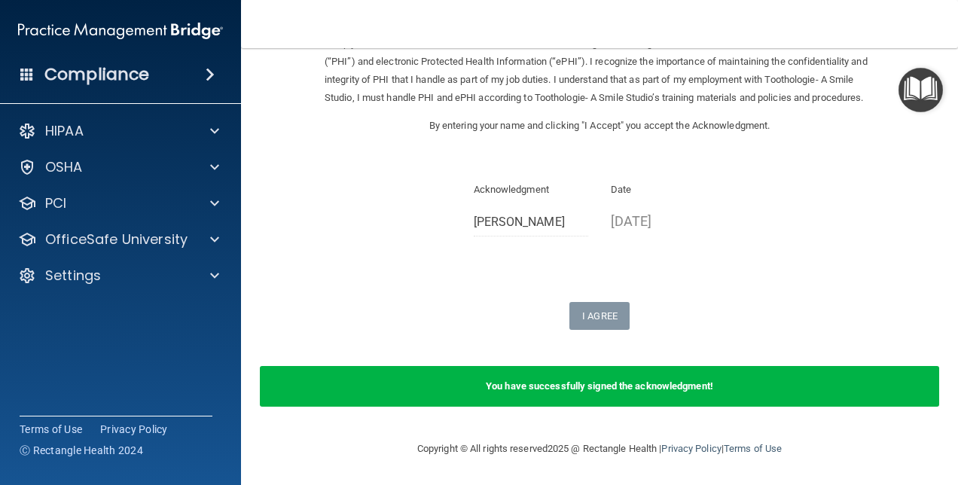
scroll to position [118, 0]
click at [839, 283] on div "Sign Your HIPAA Training Acknowledgment I, Debbie Gabbard , certify that I have…" at bounding box center [600, 146] width 550 height 368
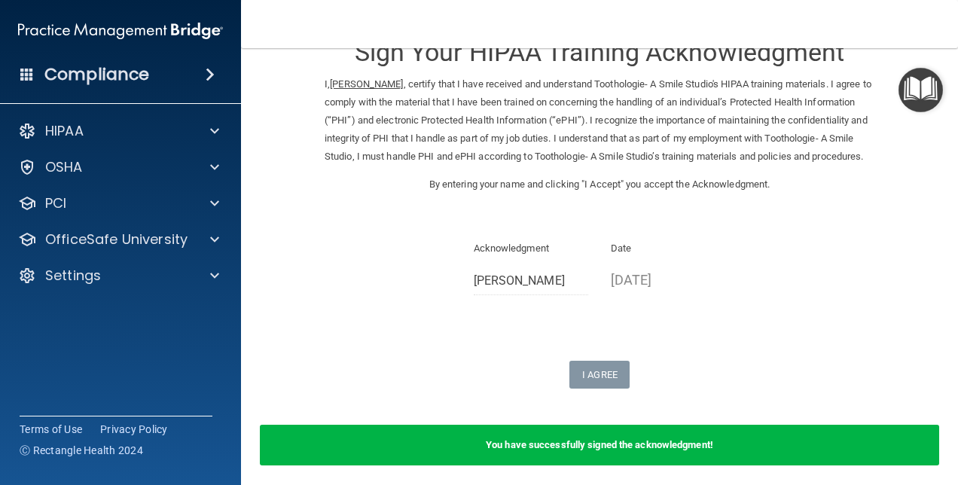
scroll to position [0, 0]
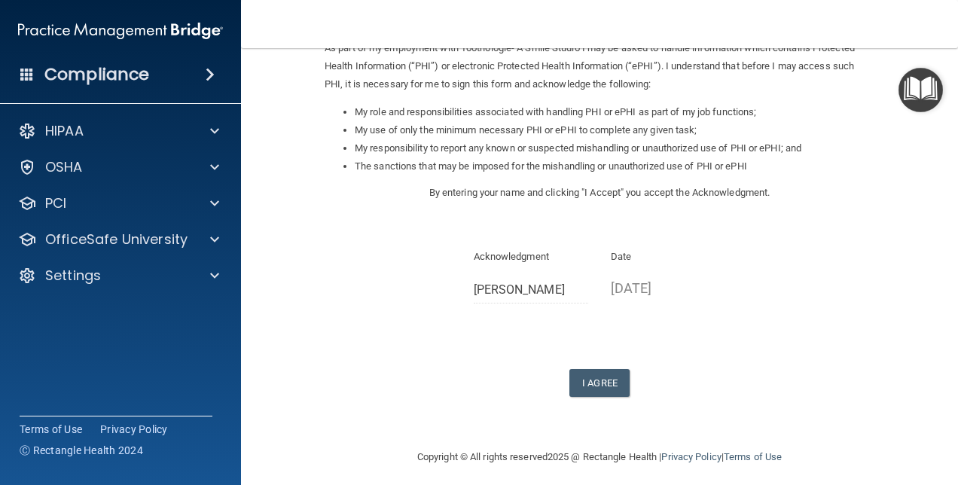
scroll to position [205, 0]
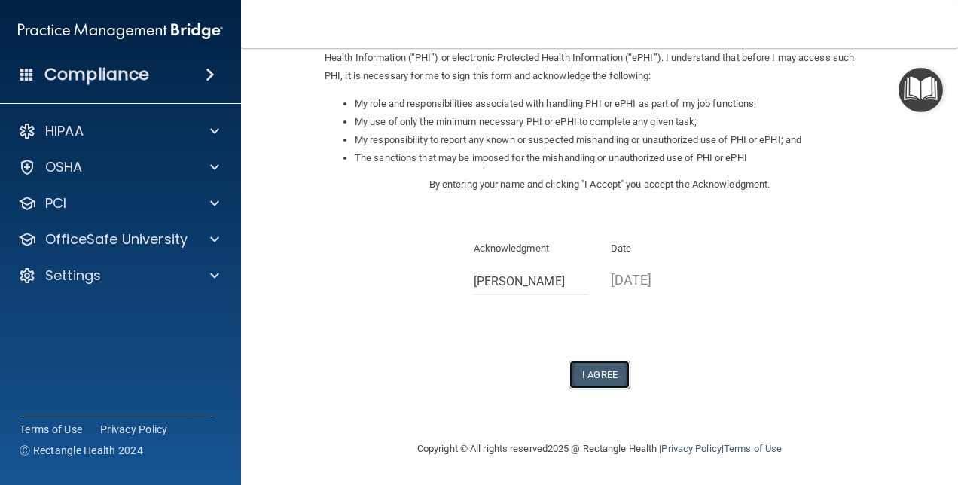
click at [602, 379] on button "I Agree" at bounding box center [600, 375] width 60 height 28
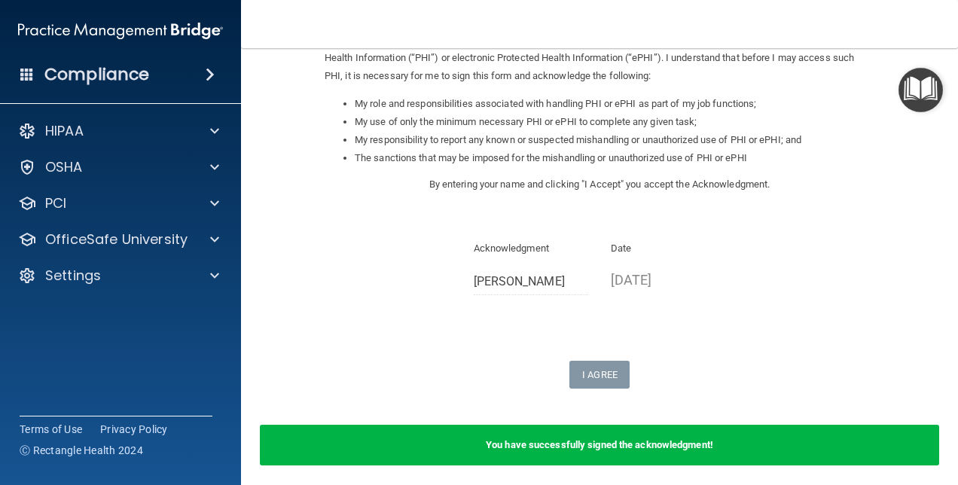
click at [786, 280] on div "Acknowledgment [PERSON_NAME] Date [DATE]" at bounding box center [600, 273] width 550 height 67
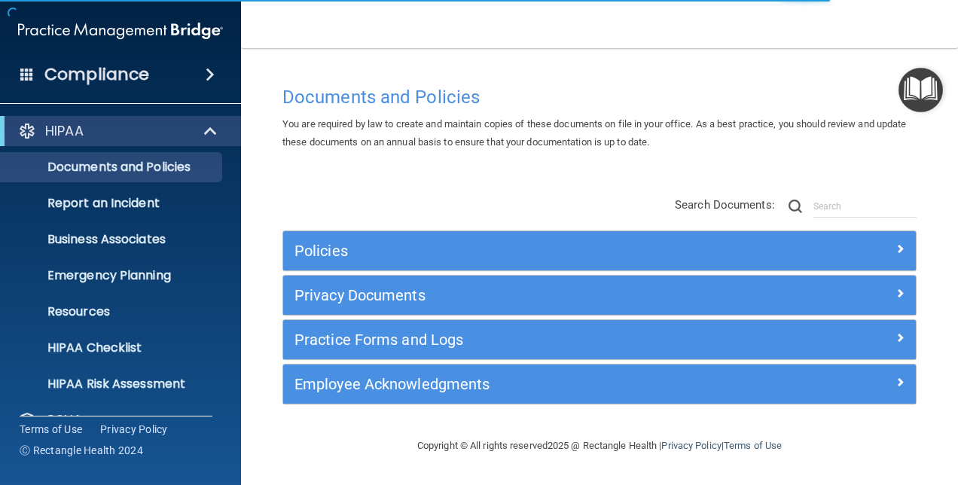
scroll to position [140, 0]
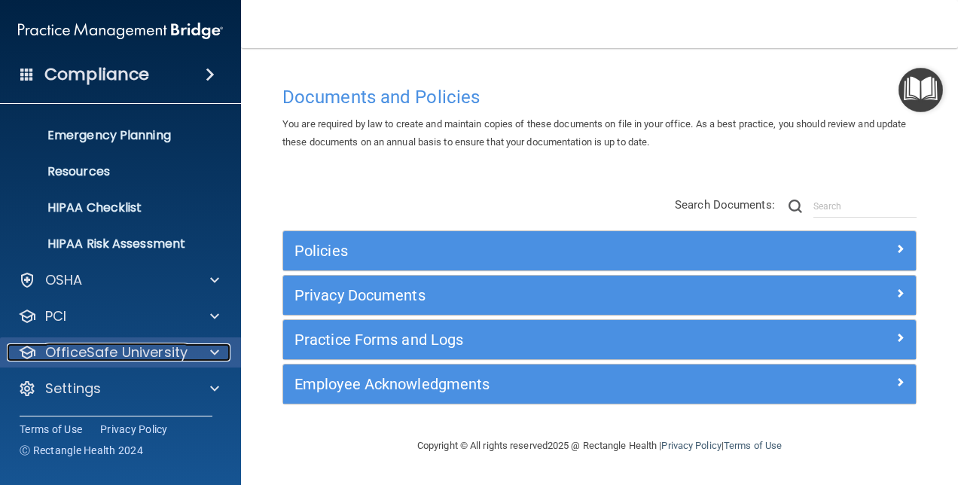
click at [96, 351] on p "OfficeSafe University" at bounding box center [116, 353] width 142 height 18
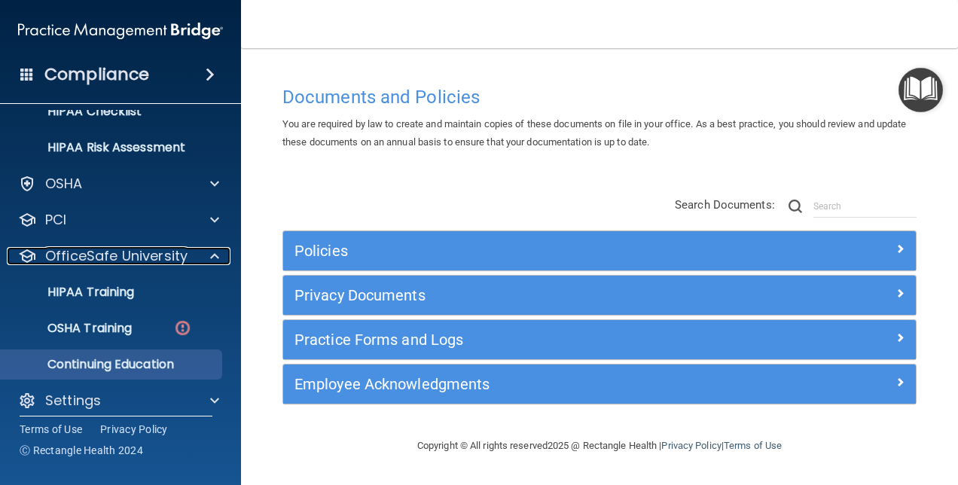
scroll to position [248, 0]
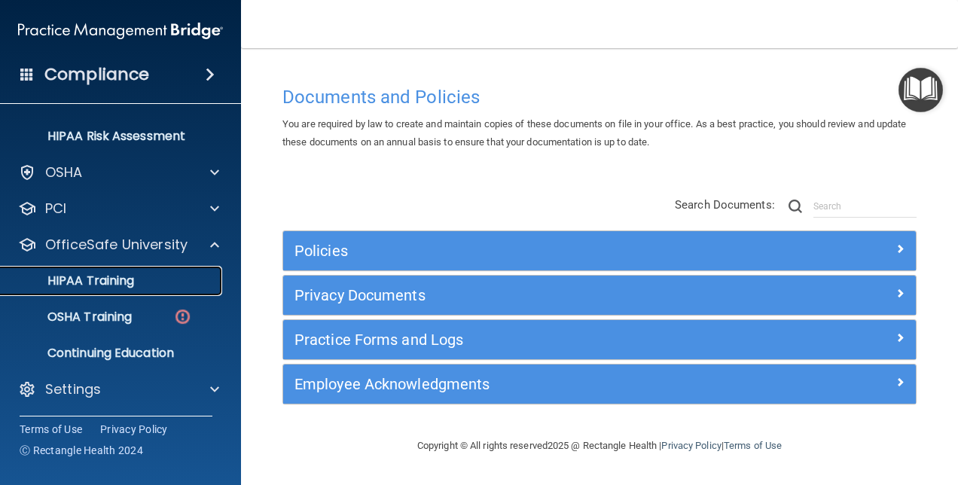
click at [121, 280] on p "HIPAA Training" at bounding box center [72, 280] width 124 height 15
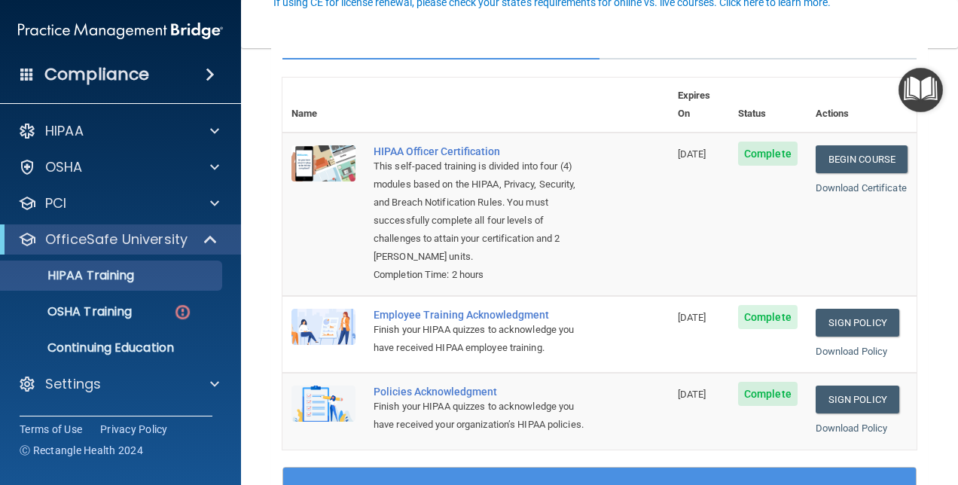
scroll to position [151, 0]
click at [102, 300] on link "OSHA Training" at bounding box center [103, 312] width 237 height 30
